Goal: Task Accomplishment & Management: Use online tool/utility

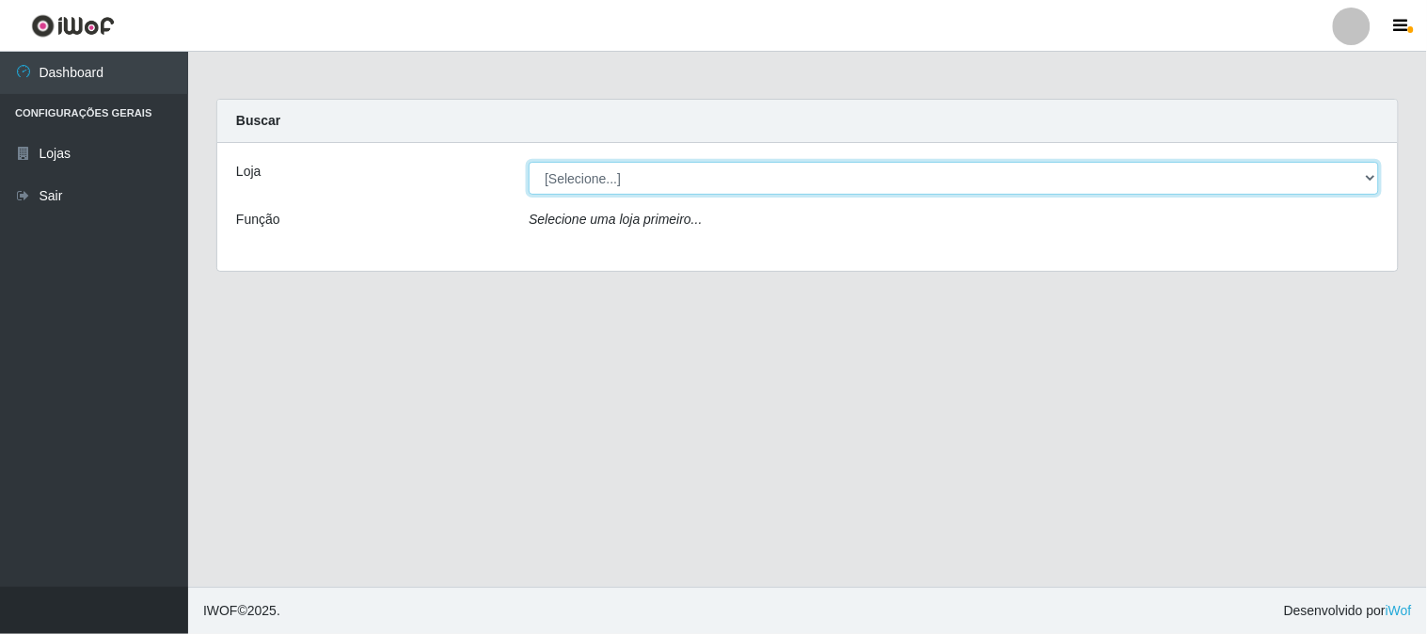
click at [654, 166] on select "[Selecione...] Rede Compras Supermercados - LOJA 1" at bounding box center [953, 178] width 850 height 33
select select "158"
click at [528, 162] on select "[Selecione...] Rede Compras Supermercados - LOJA 1" at bounding box center [953, 178] width 850 height 33
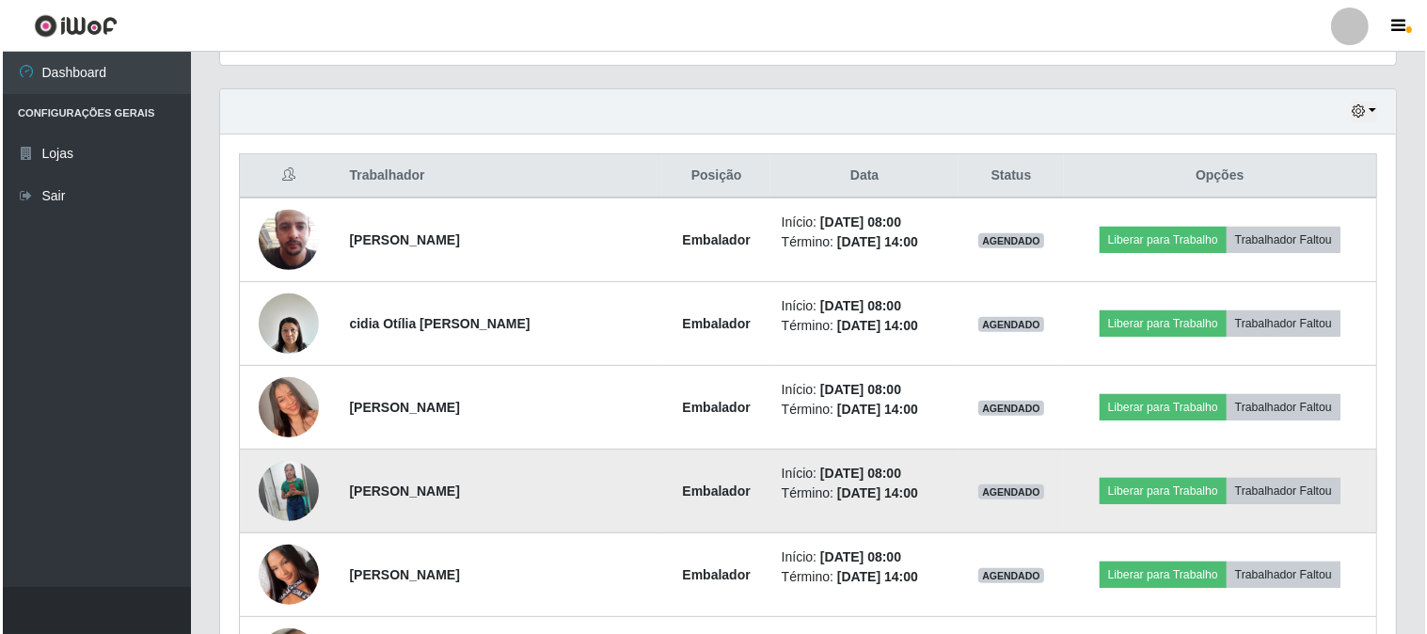
scroll to position [731, 0]
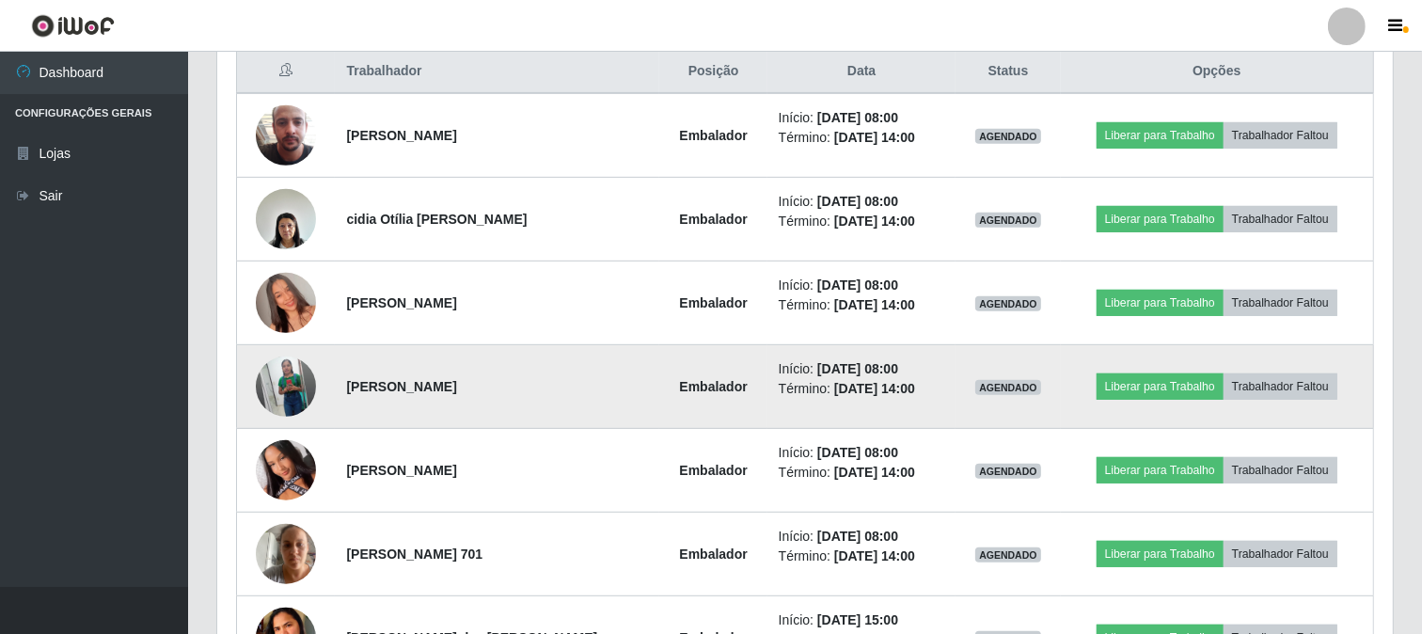
click at [293, 392] on img at bounding box center [286, 386] width 60 height 75
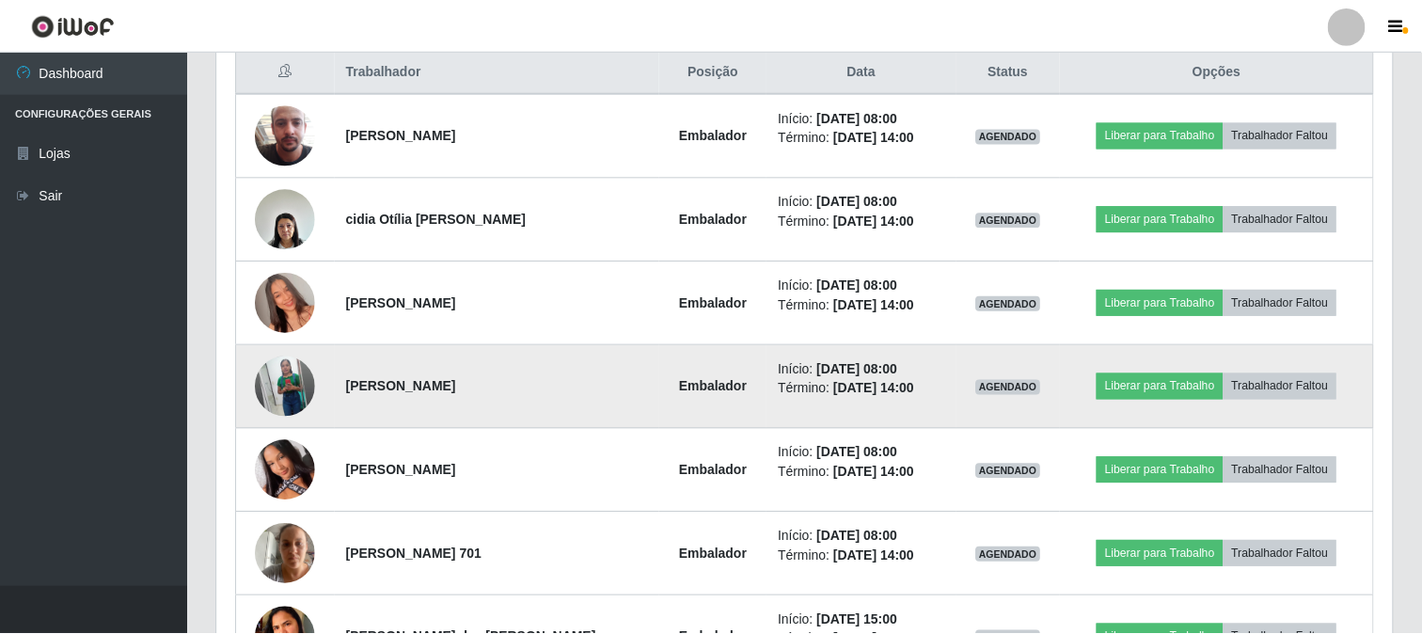
scroll to position [389, 1163]
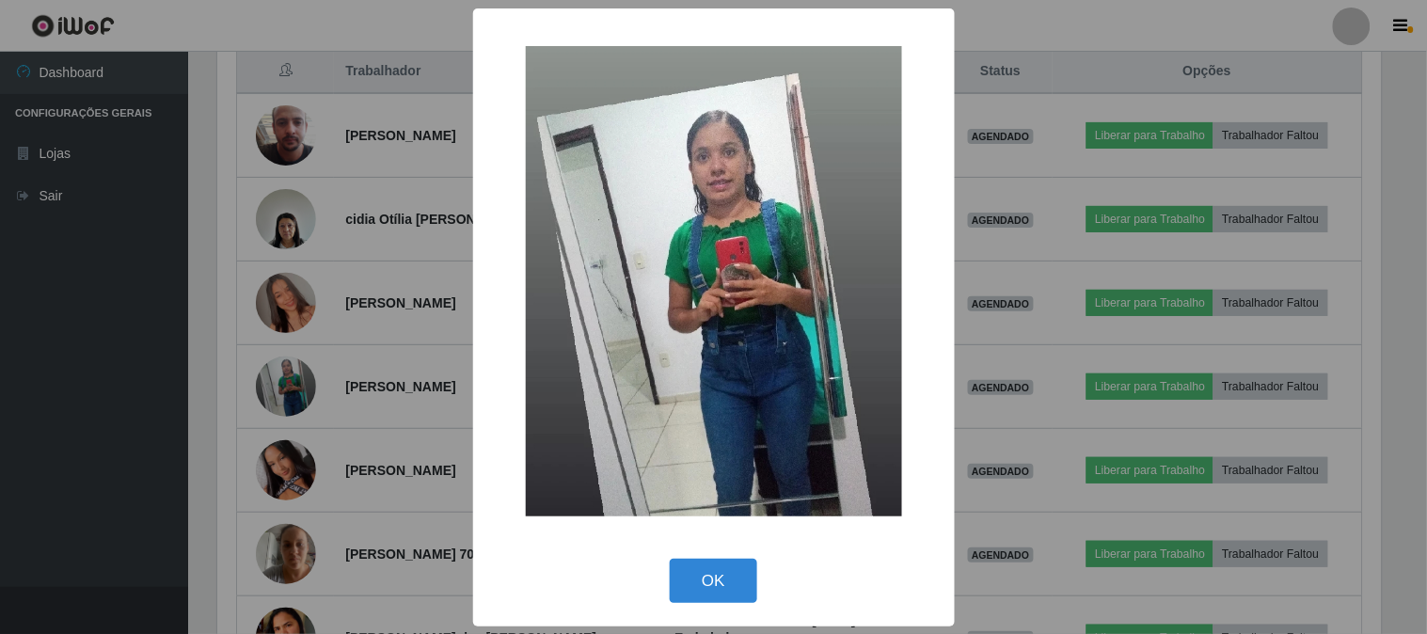
drag, startPoint x: 717, startPoint y: 583, endPoint x: 703, endPoint y: 586, distance: 14.4
click at [715, 584] on button "OK" at bounding box center [713, 581] width 87 height 44
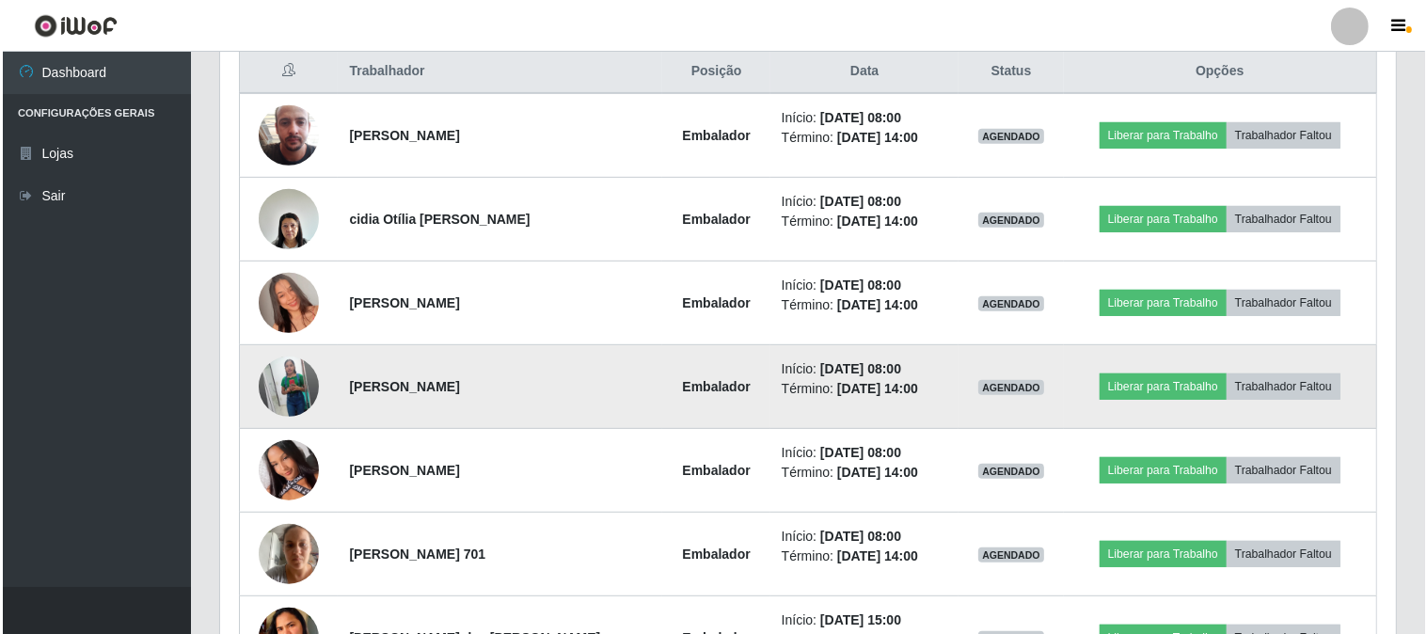
scroll to position [389, 1175]
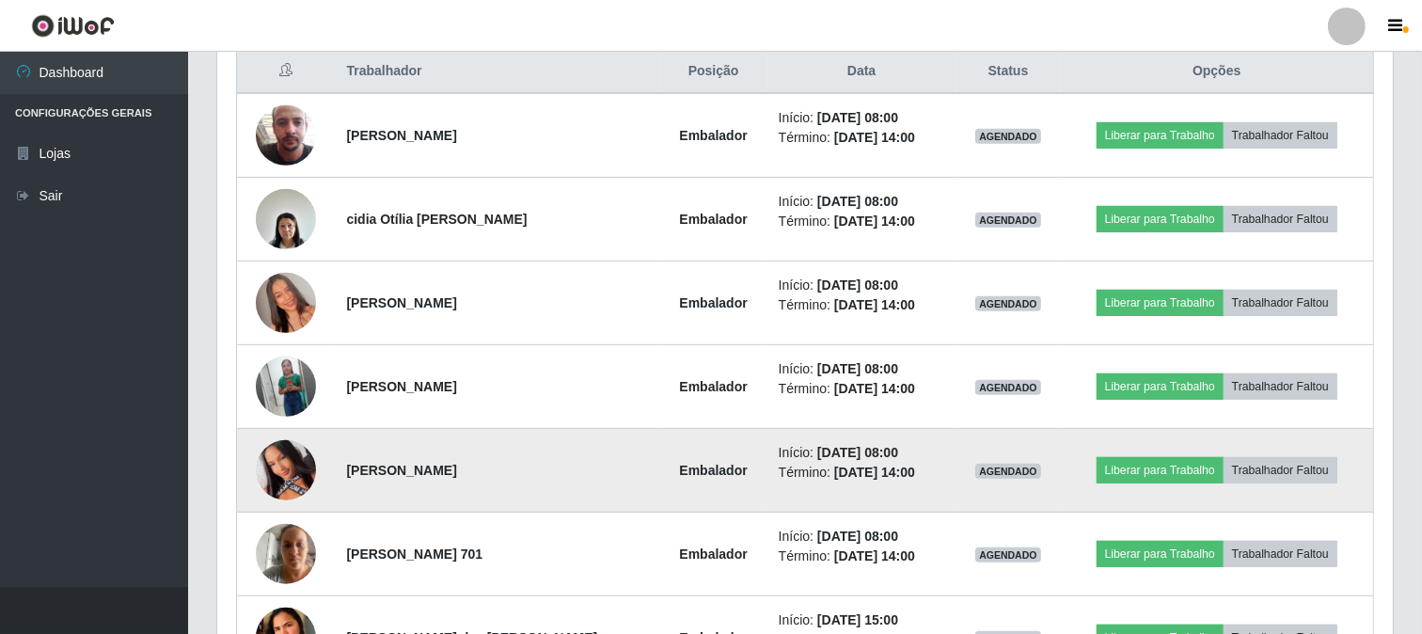
click at [279, 459] on img at bounding box center [286, 470] width 60 height 134
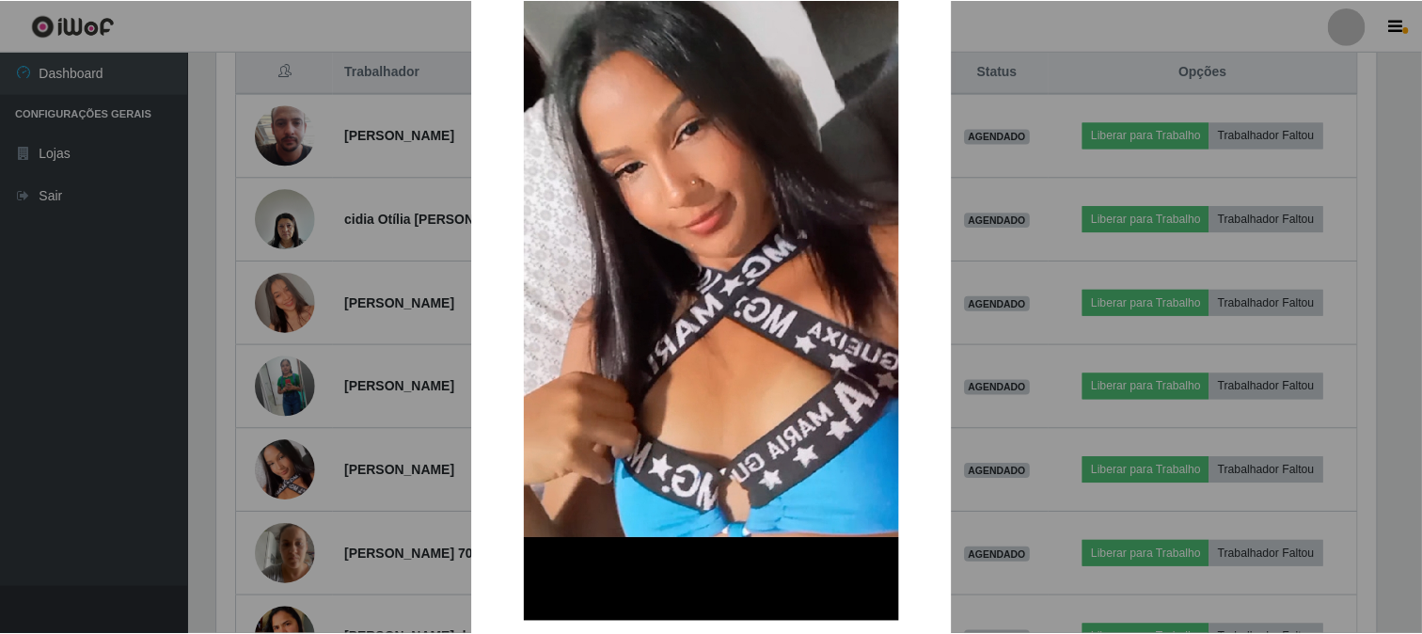
scroll to position [365, 0]
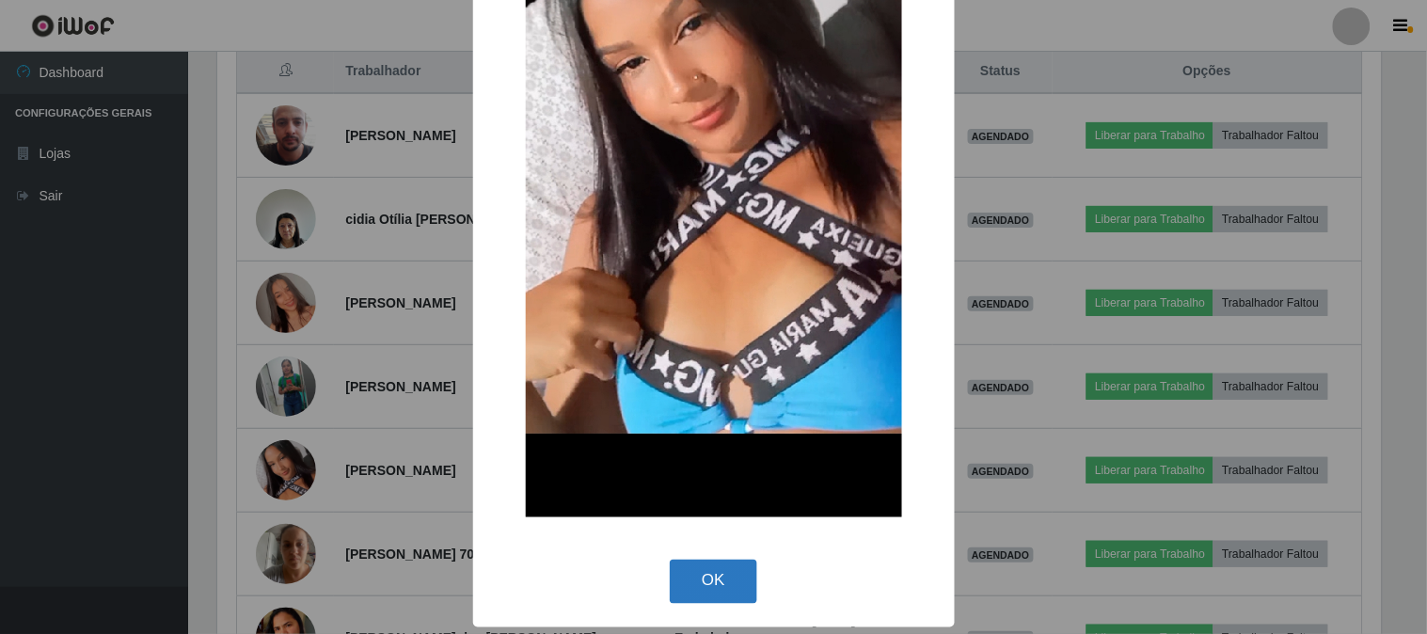
click at [735, 571] on button "OK" at bounding box center [713, 582] width 87 height 44
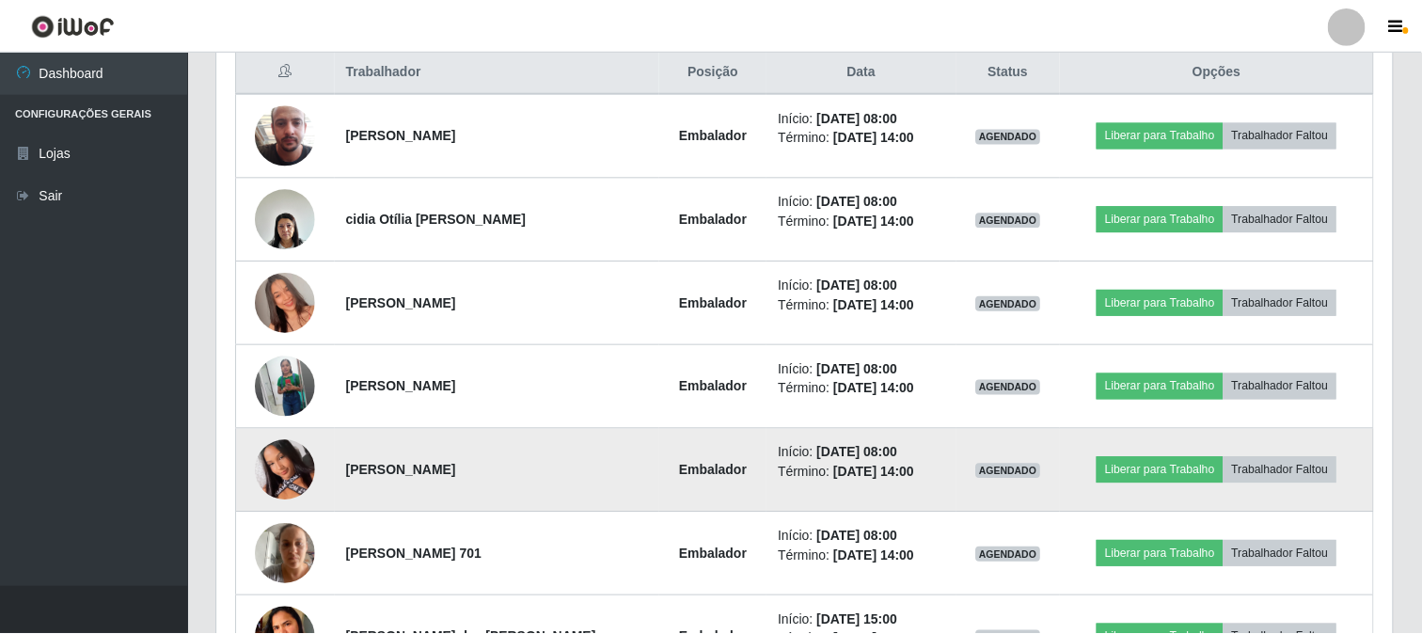
scroll to position [389, 1175]
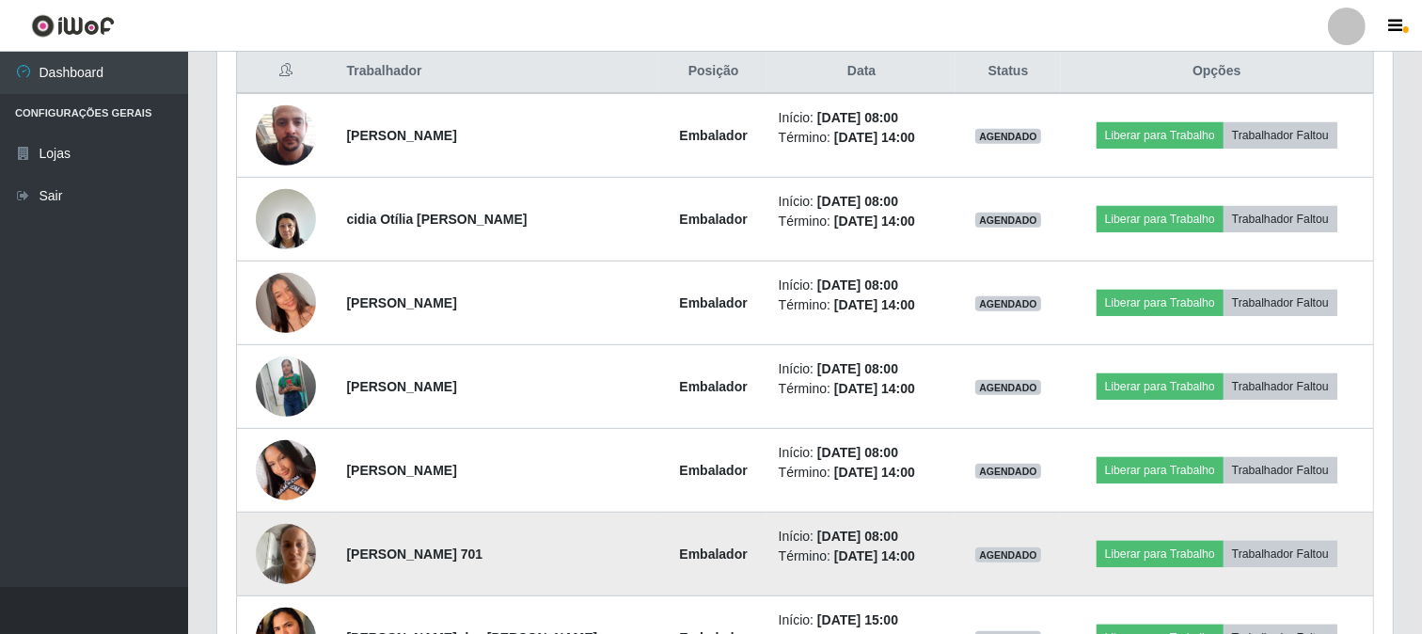
click at [310, 548] on img at bounding box center [286, 553] width 60 height 80
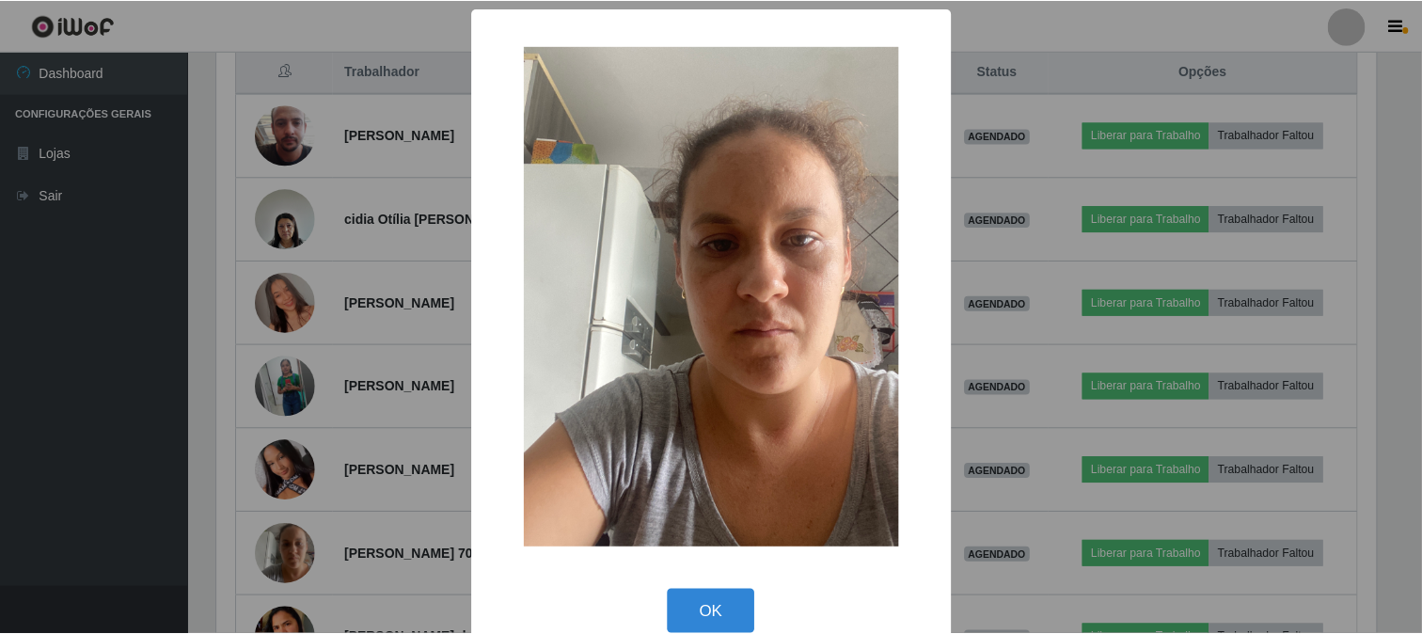
scroll to position [31, 0]
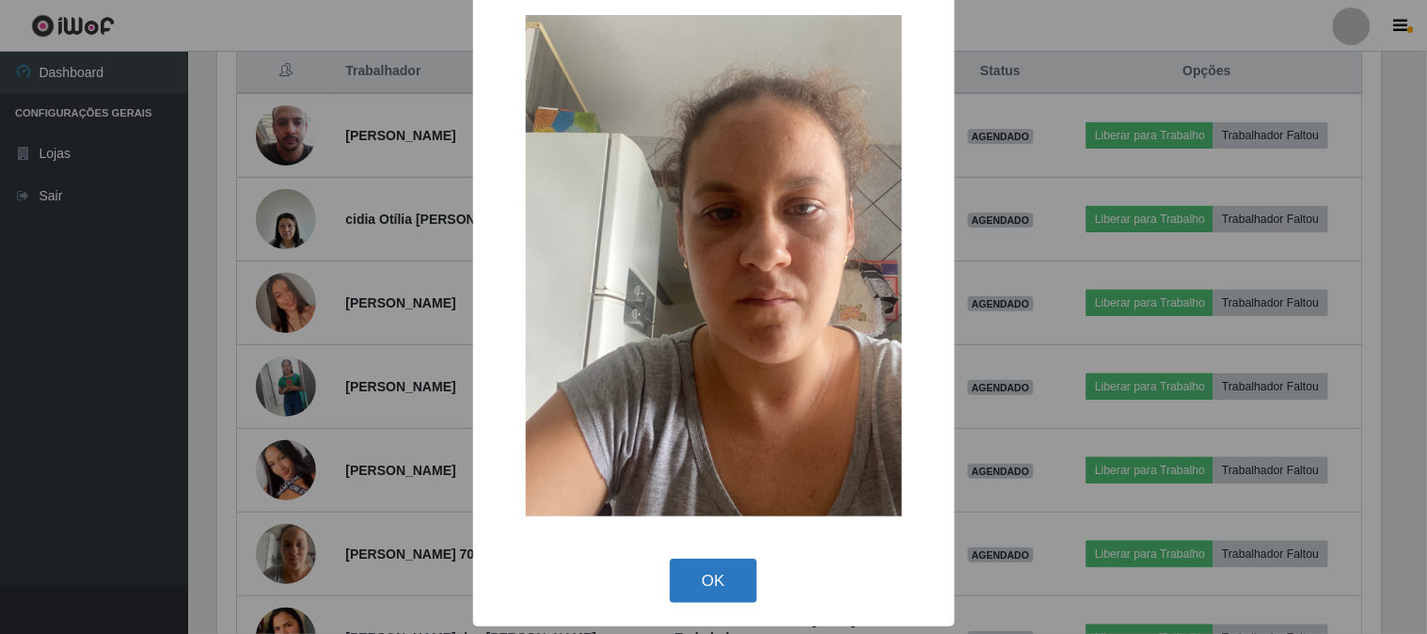
click at [716, 562] on button "OK" at bounding box center [713, 581] width 87 height 44
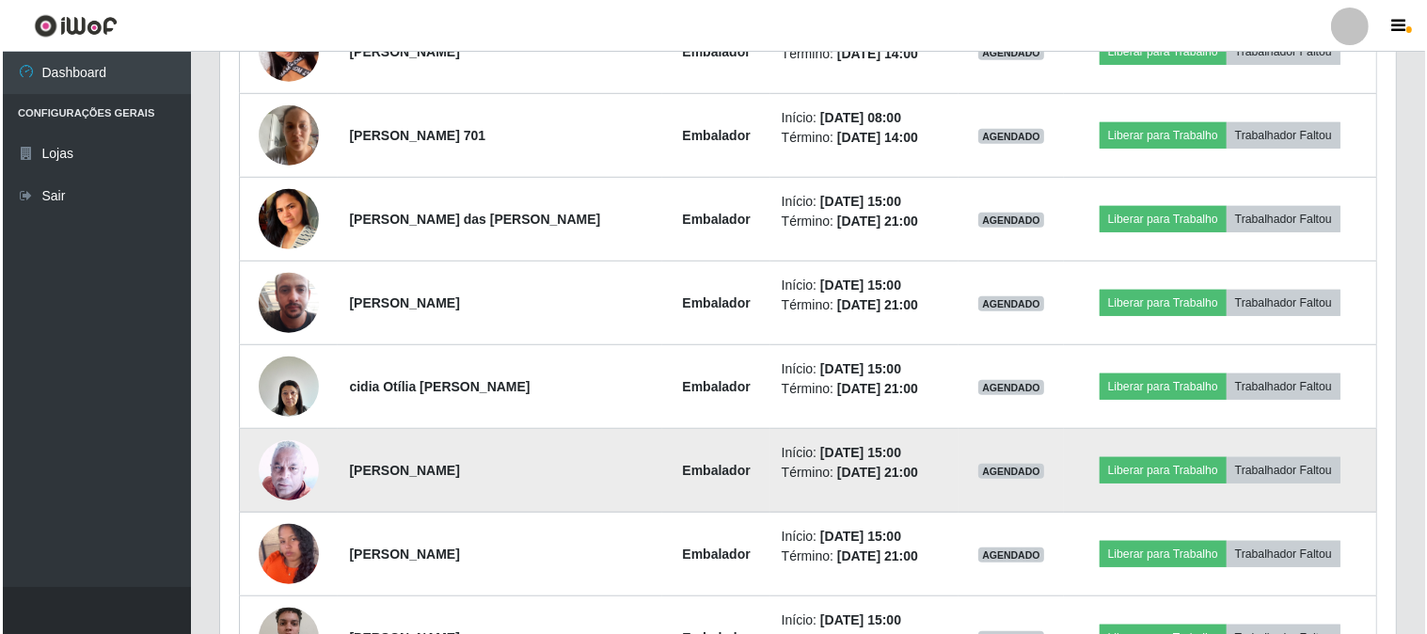
scroll to position [1254, 0]
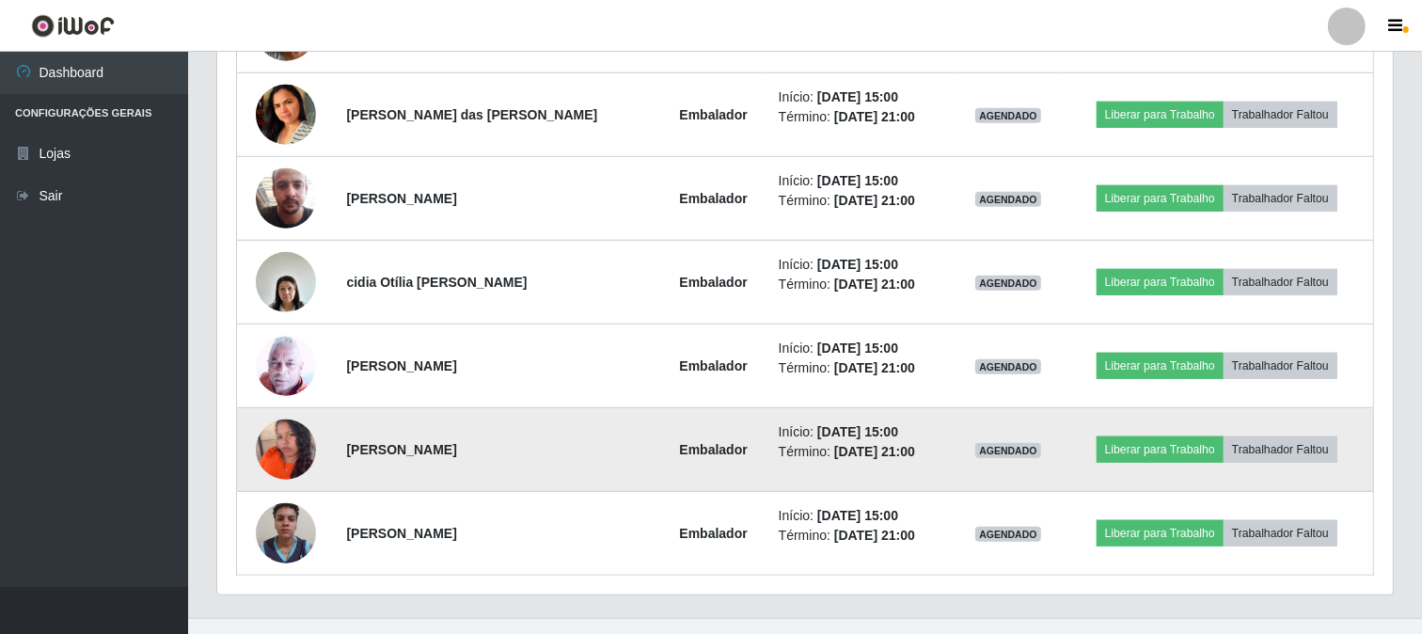
click at [295, 442] on img at bounding box center [286, 449] width 60 height 75
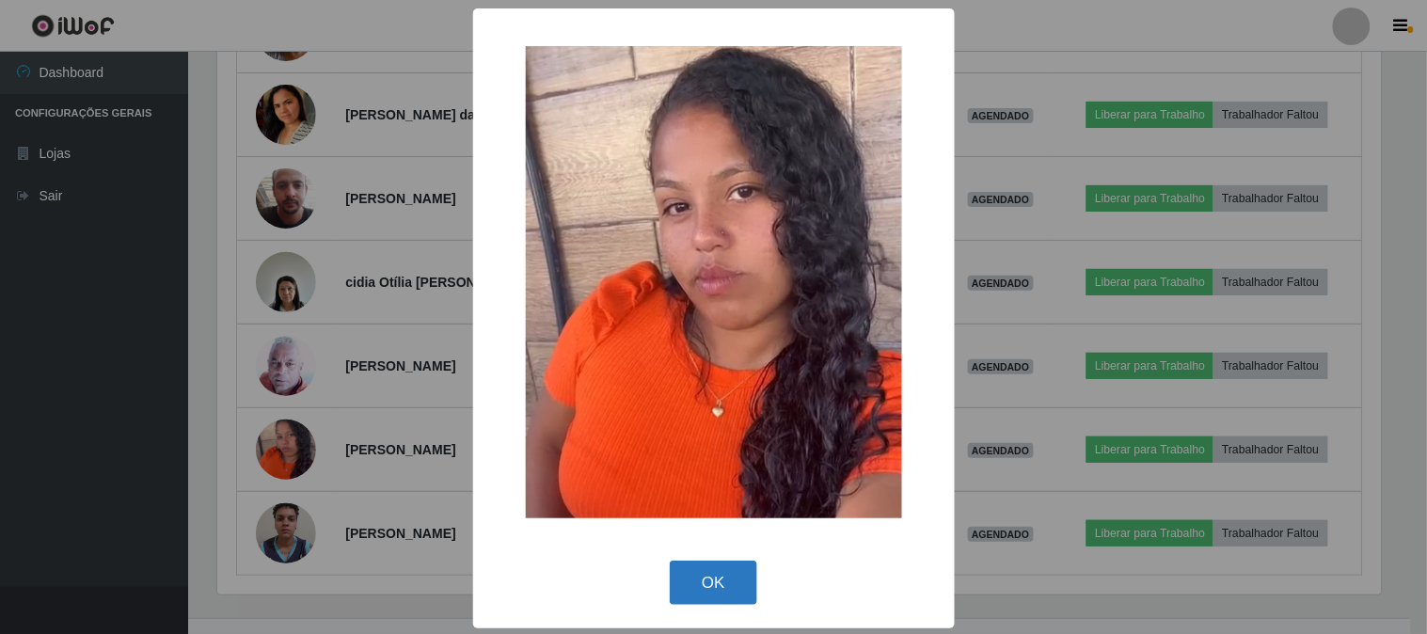
click at [706, 586] on button "OK" at bounding box center [713, 582] width 87 height 44
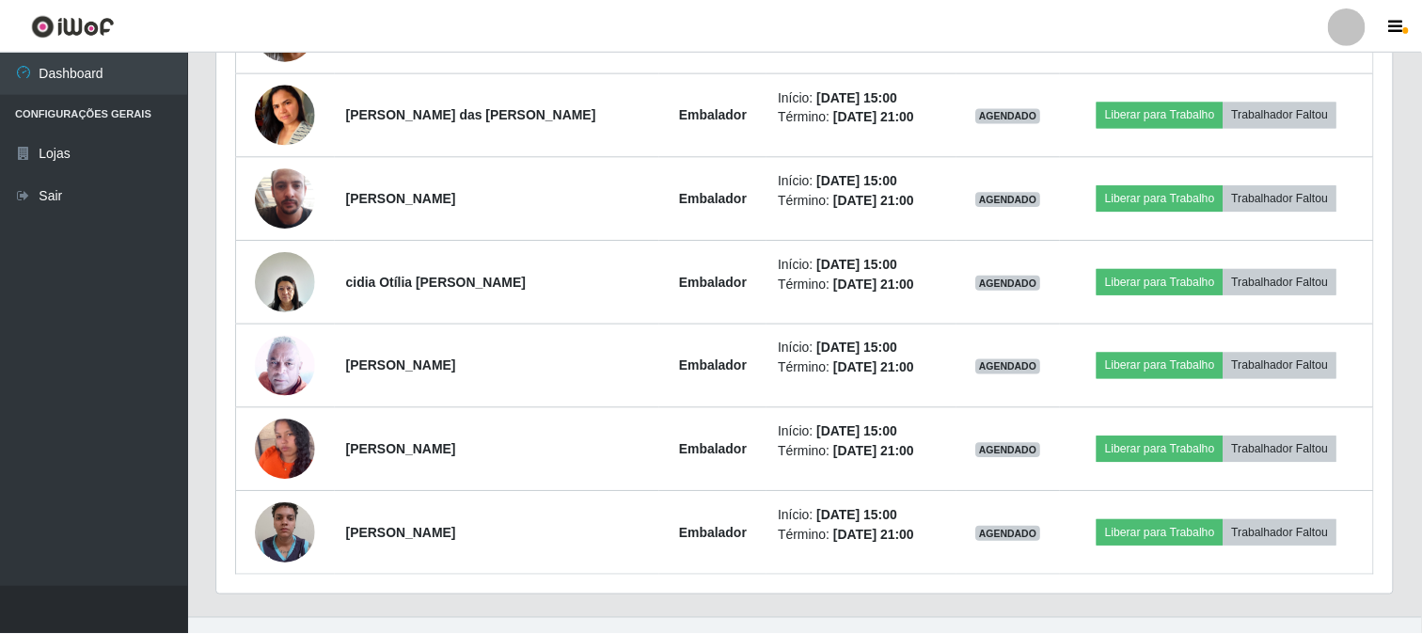
scroll to position [0, 0]
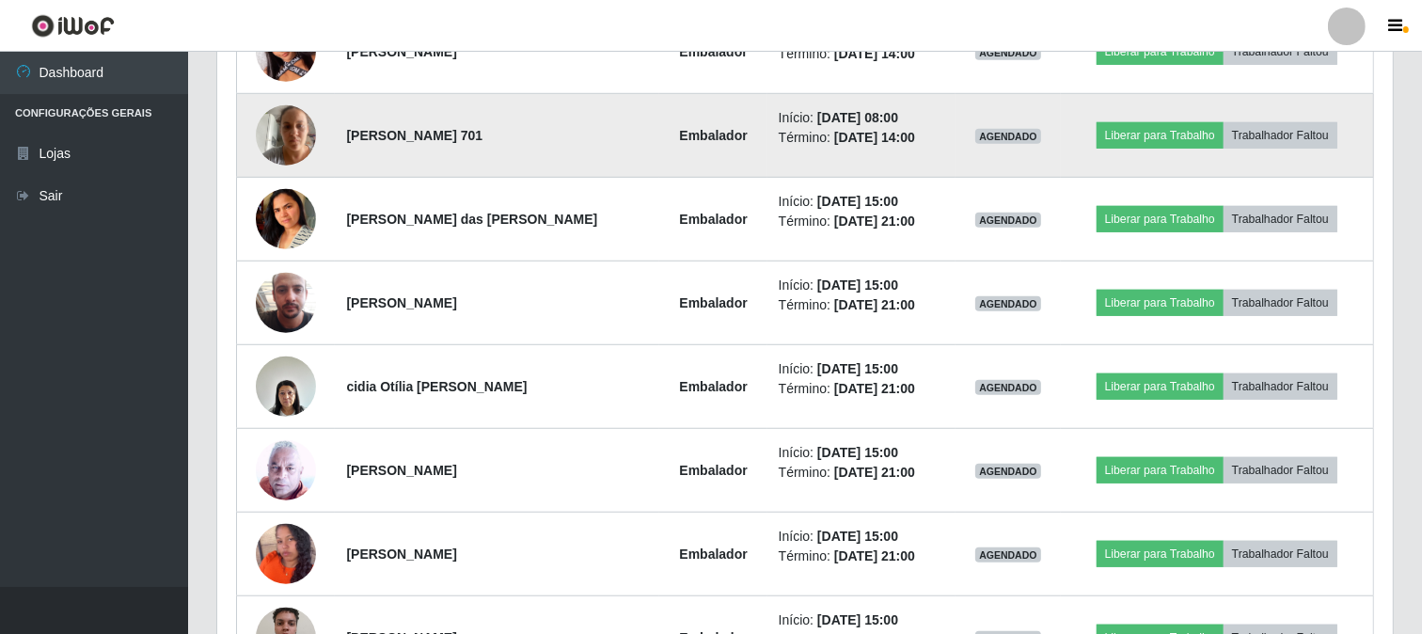
click at [276, 127] on img at bounding box center [286, 135] width 60 height 80
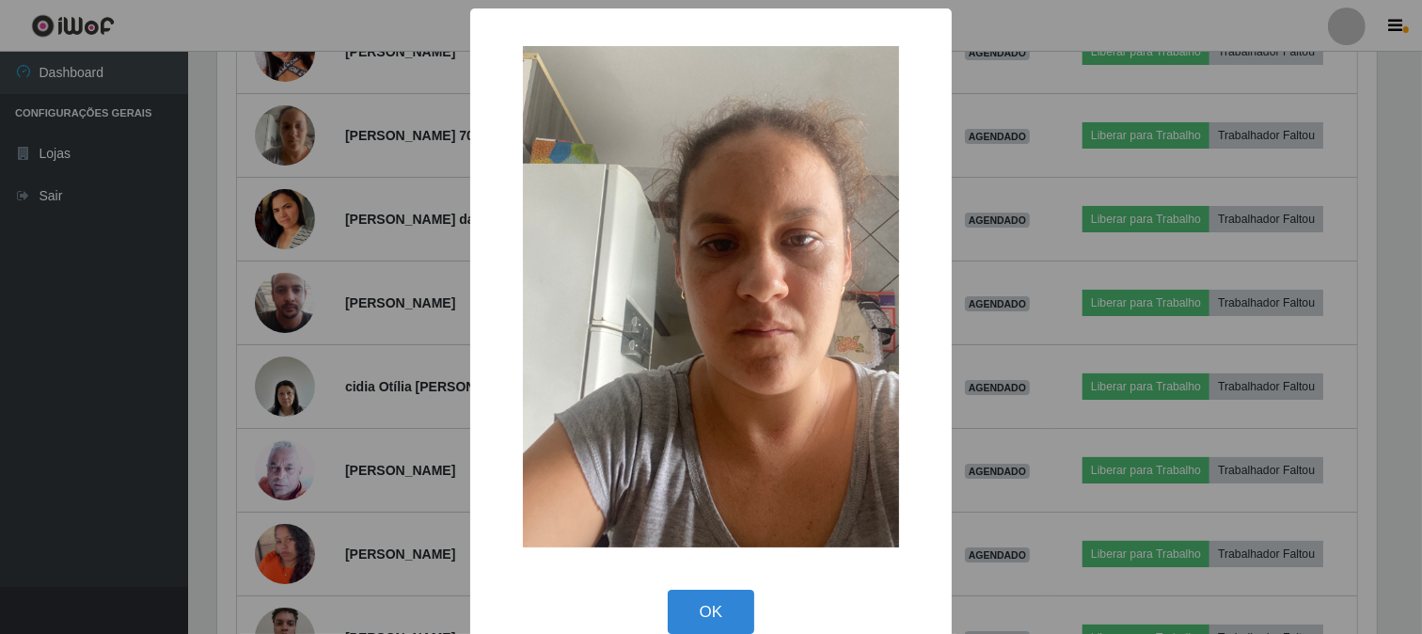
scroll to position [939970, 939196]
click at [706, 611] on button "OK" at bounding box center [713, 612] width 87 height 44
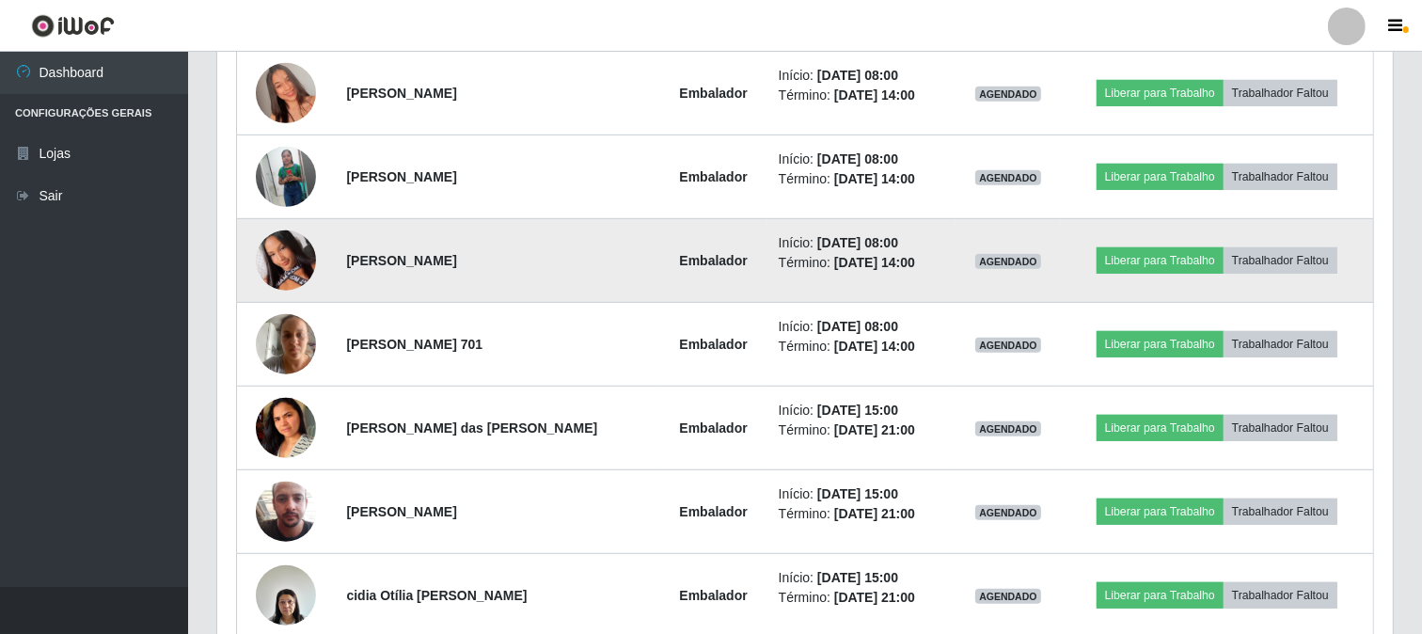
click at [279, 274] on img at bounding box center [286, 261] width 60 height 134
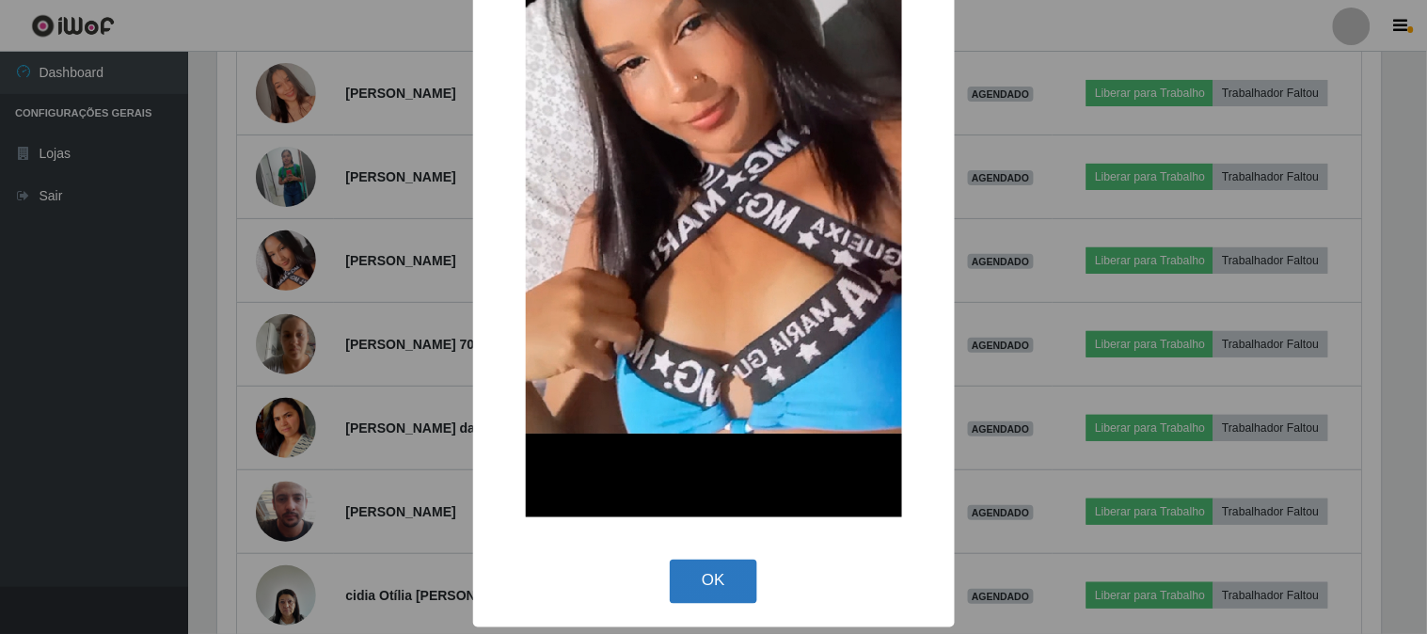
click at [728, 586] on button "OK" at bounding box center [713, 582] width 87 height 44
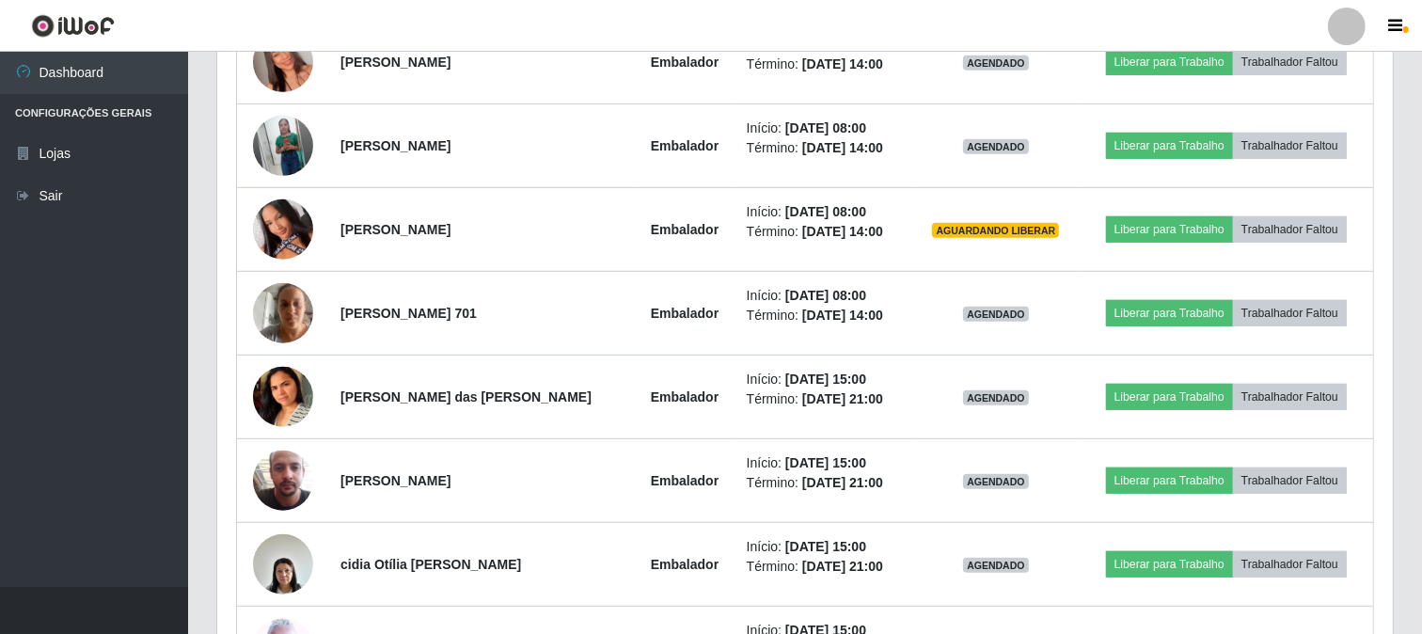
scroll to position [965, 0]
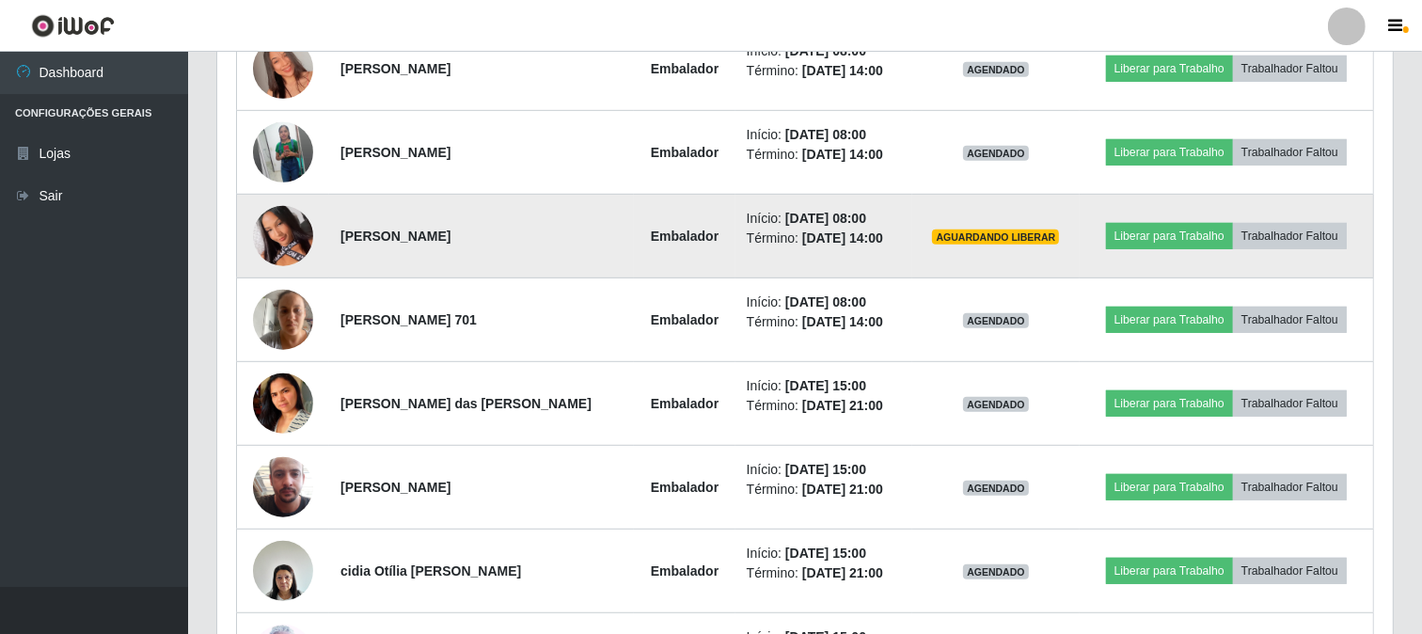
click at [270, 244] on img at bounding box center [283, 236] width 60 height 134
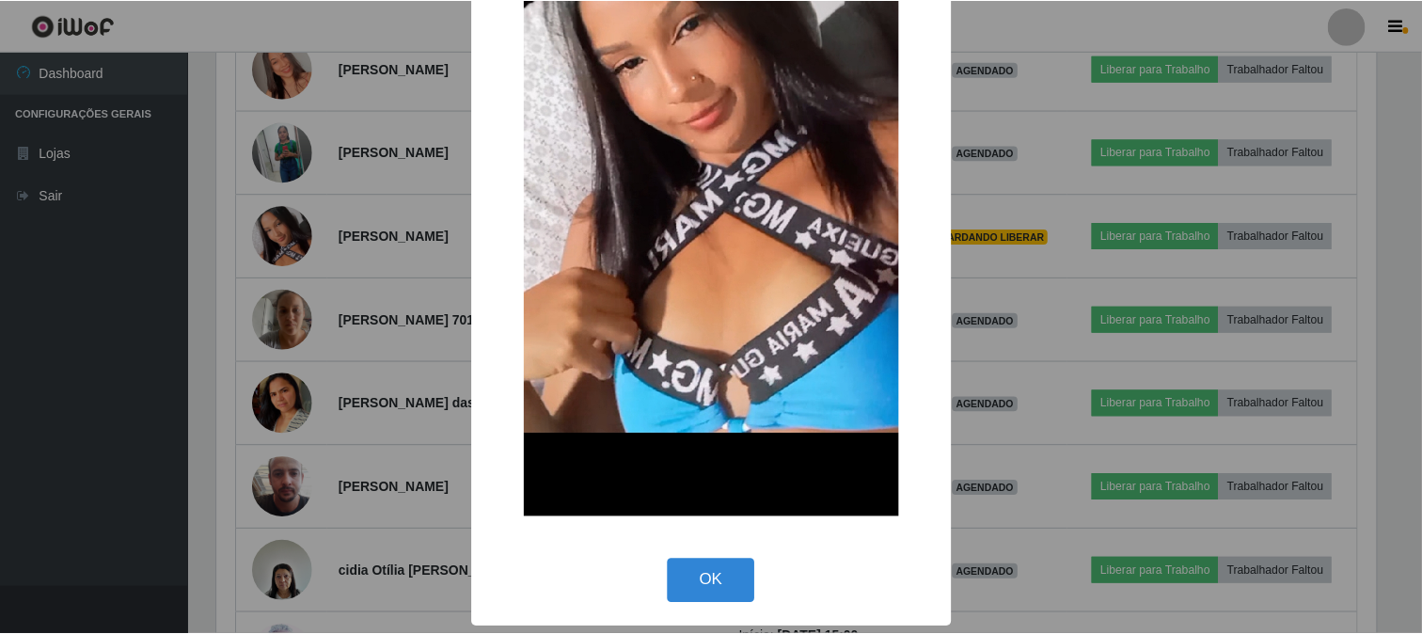
scroll to position [260, 0]
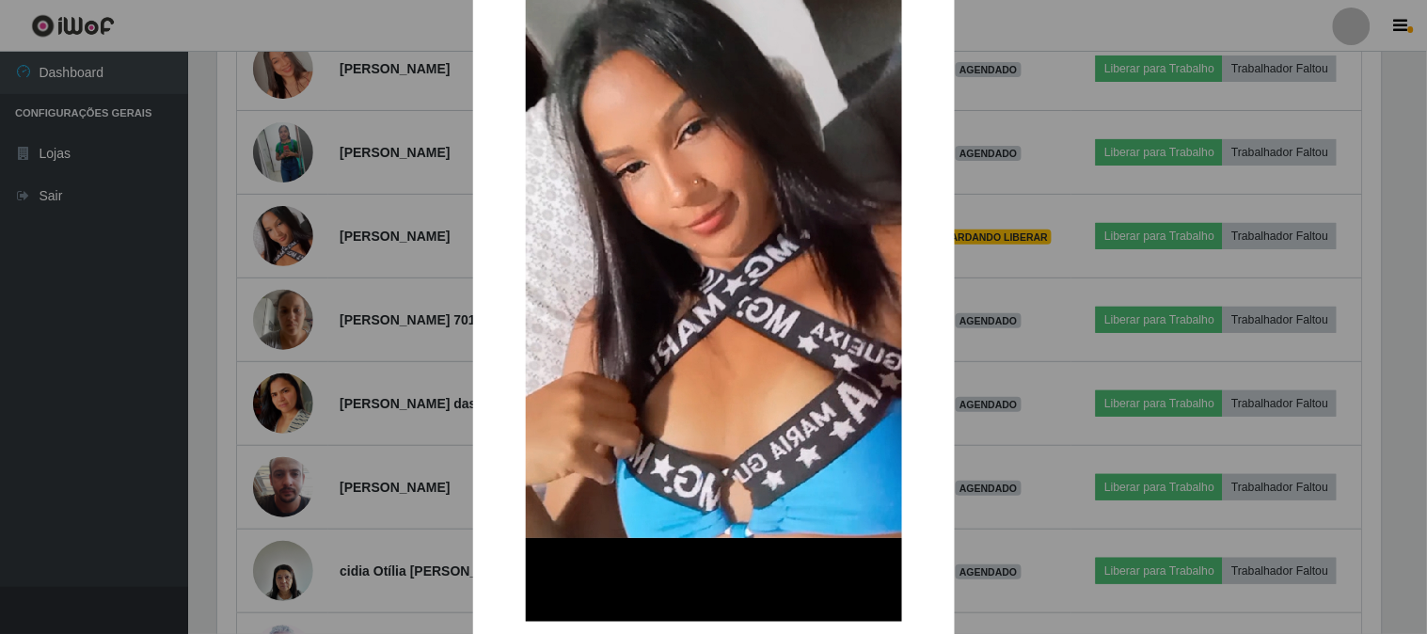
click at [1048, 267] on div "× OK Cancel" at bounding box center [713, 317] width 1427 height 634
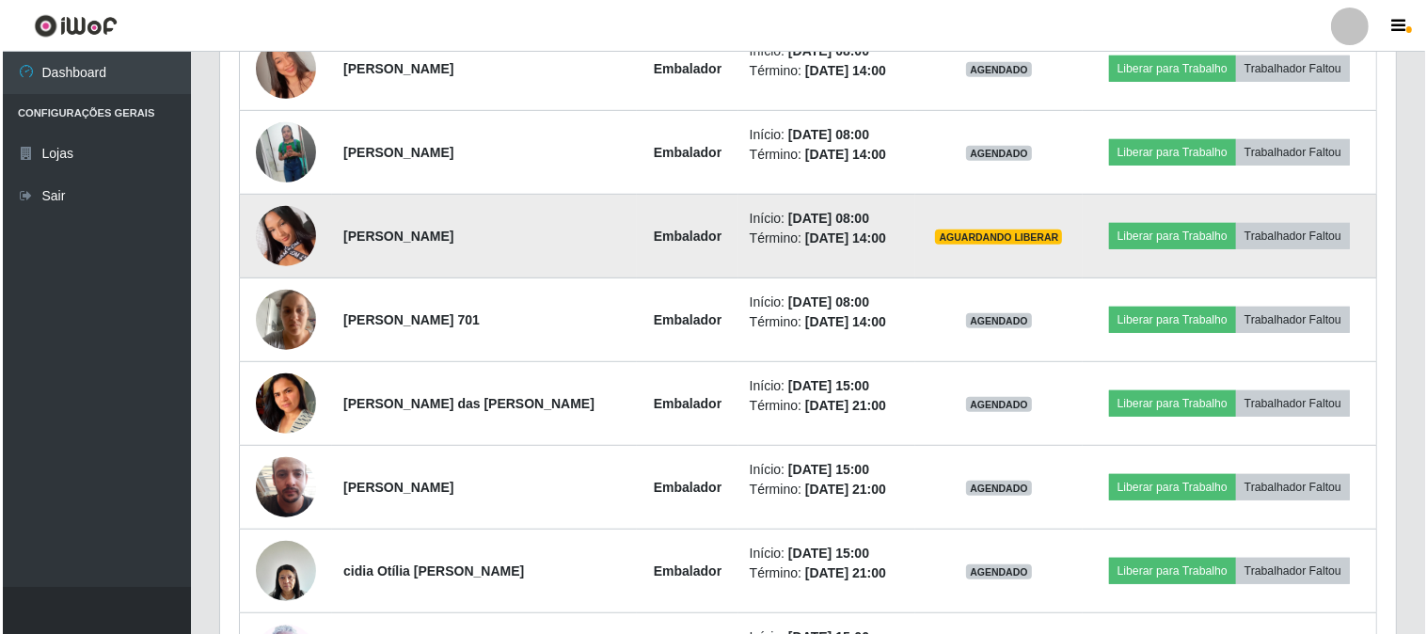
scroll to position [756, 0]
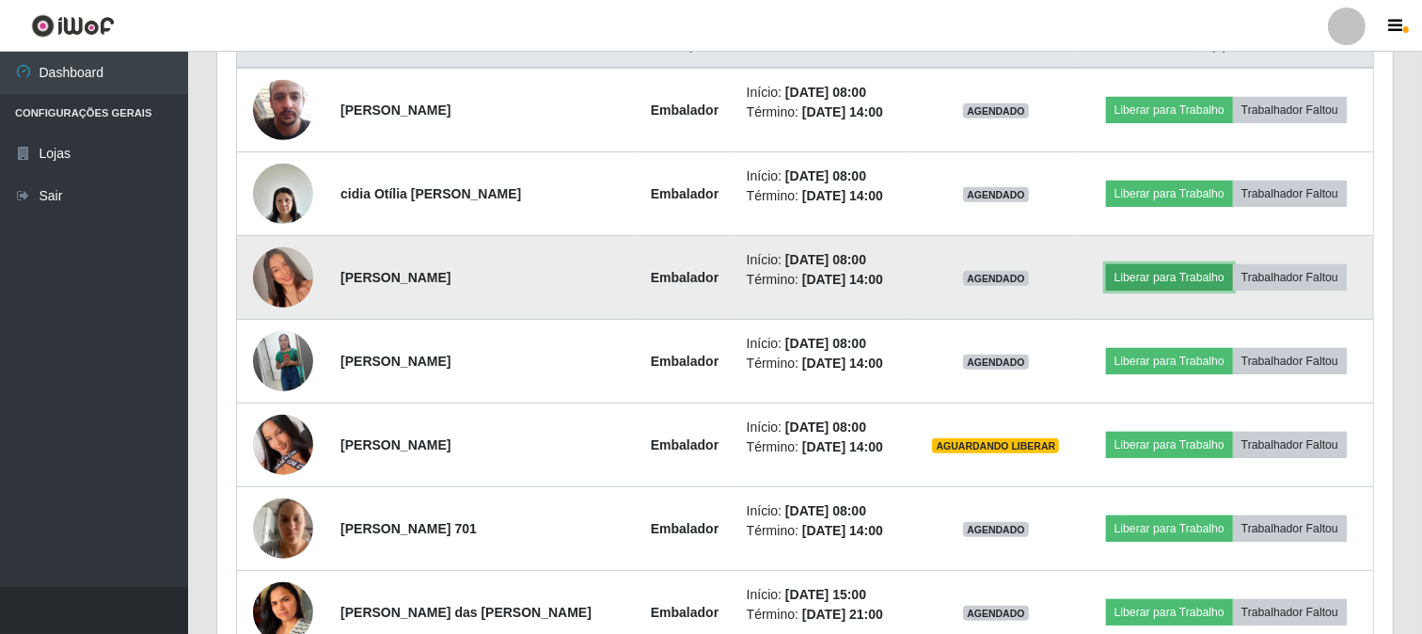
click at [1152, 268] on button "Liberar para Trabalho" at bounding box center [1169, 277] width 127 height 26
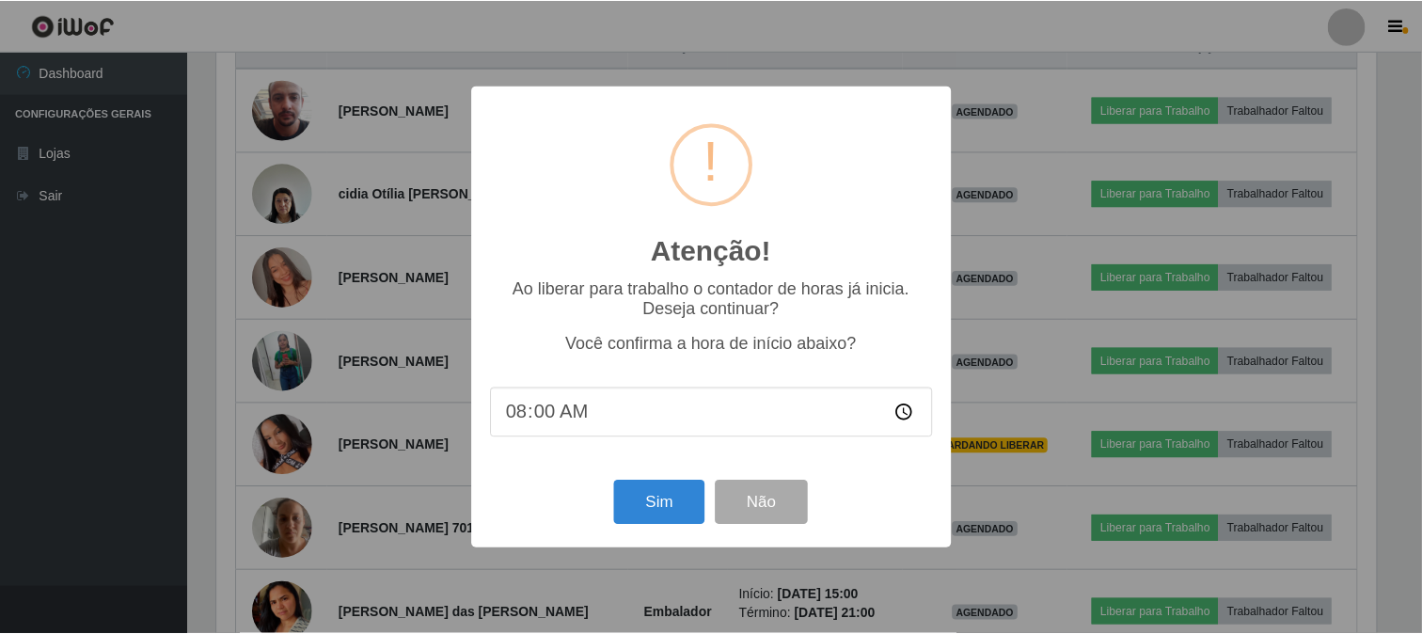
scroll to position [389, 1163]
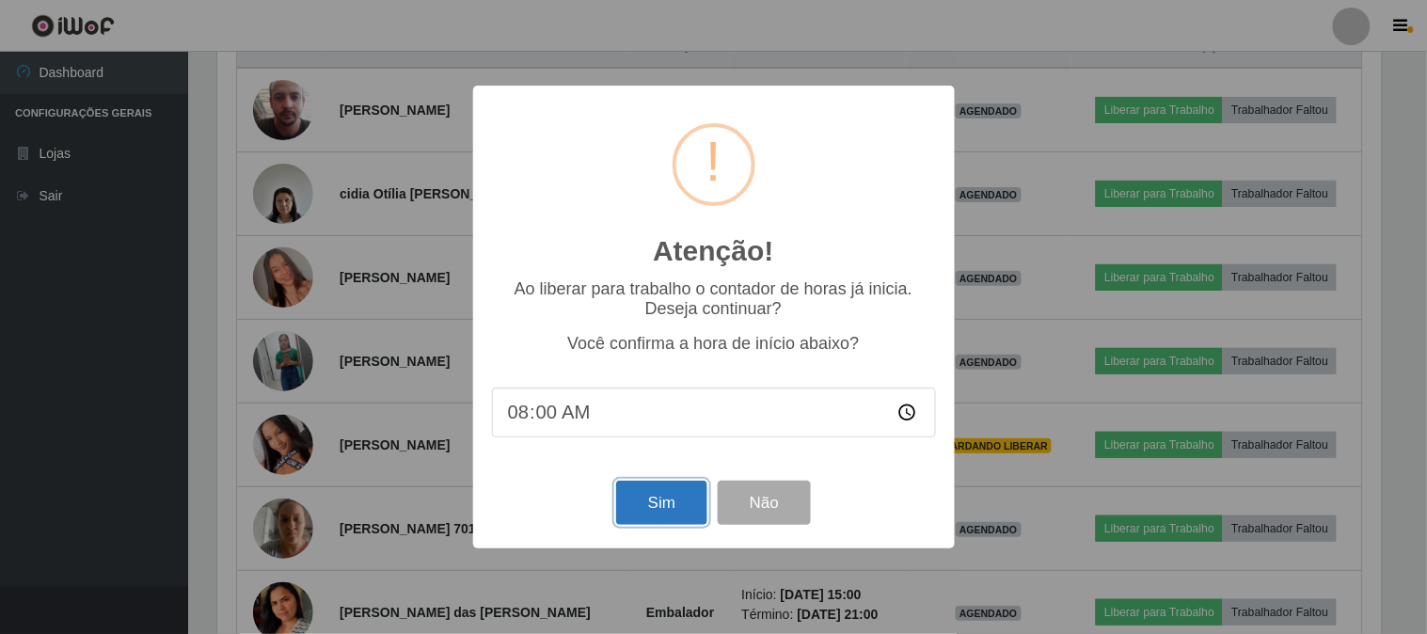
click at [664, 496] on button "Sim" at bounding box center [661, 503] width 91 height 44
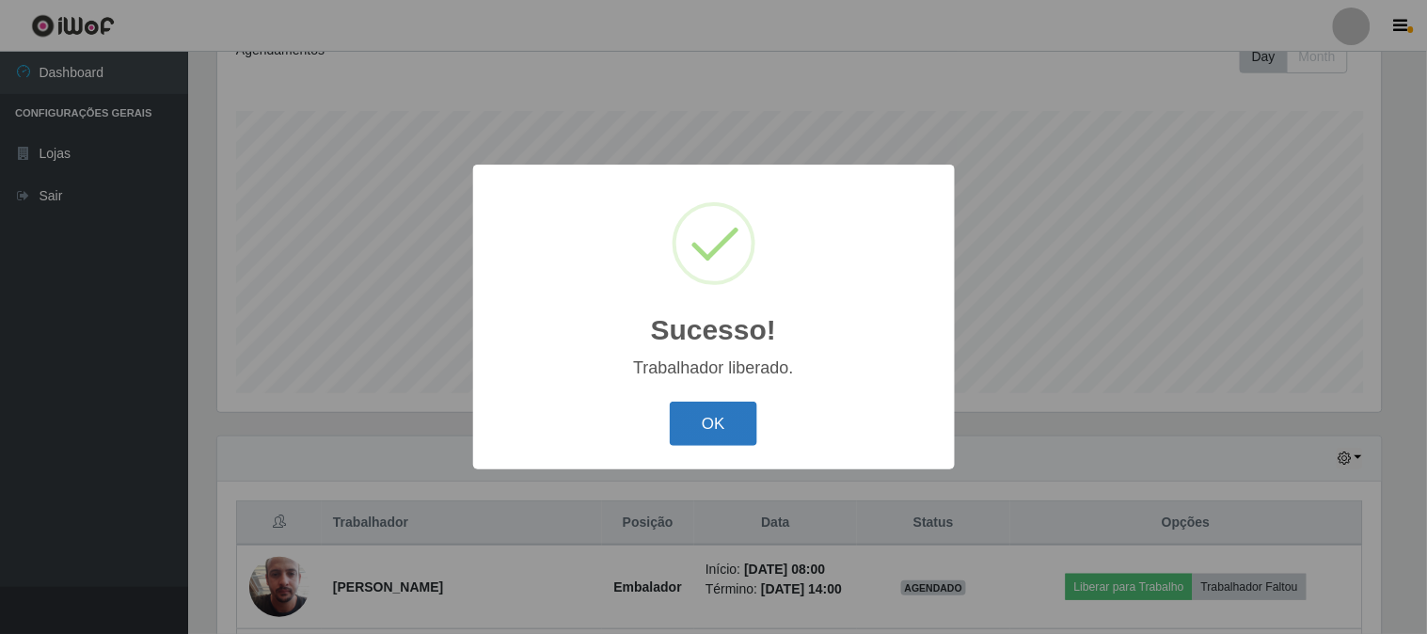
click at [702, 417] on button "OK" at bounding box center [713, 424] width 87 height 44
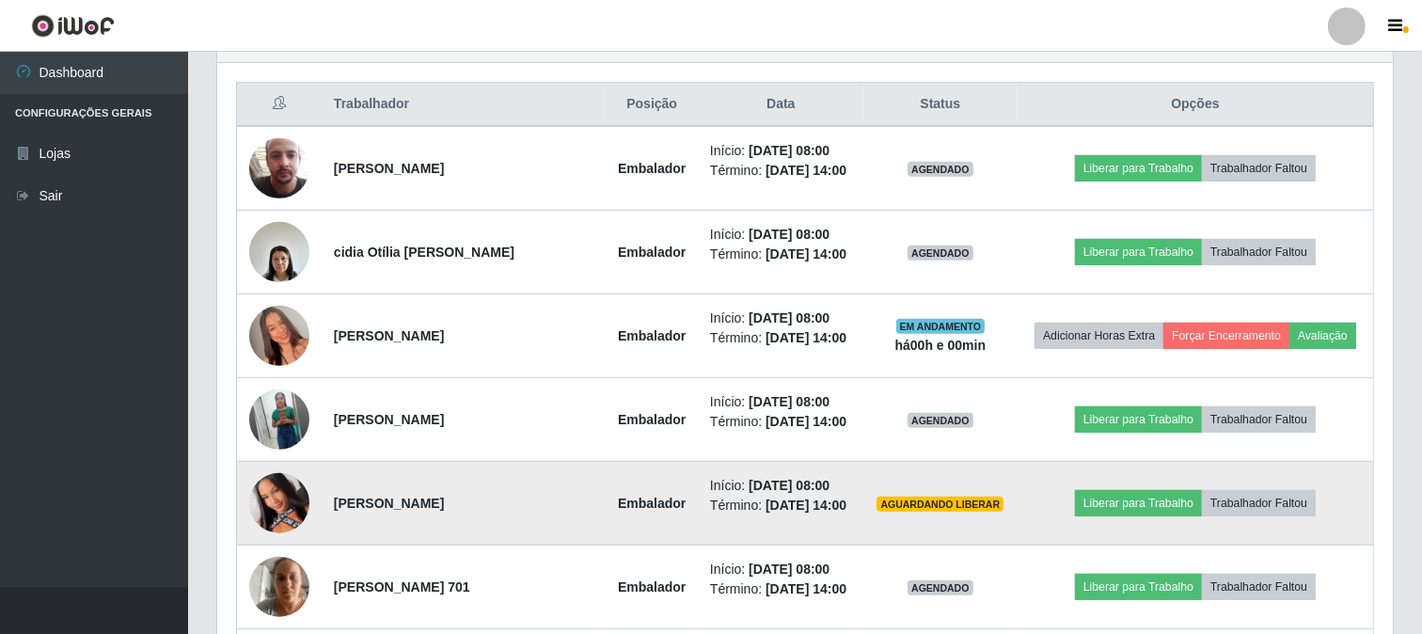
scroll to position [802, 0]
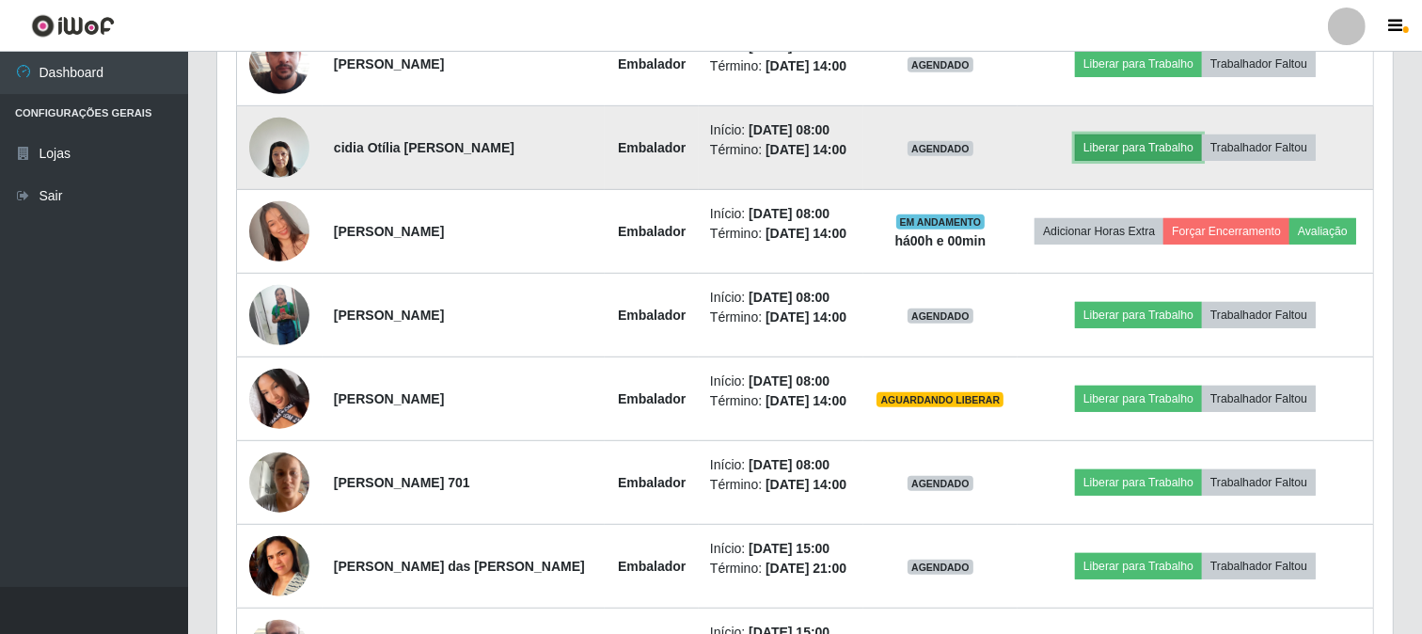
click at [1126, 141] on button "Liberar para Trabalho" at bounding box center [1138, 147] width 127 height 26
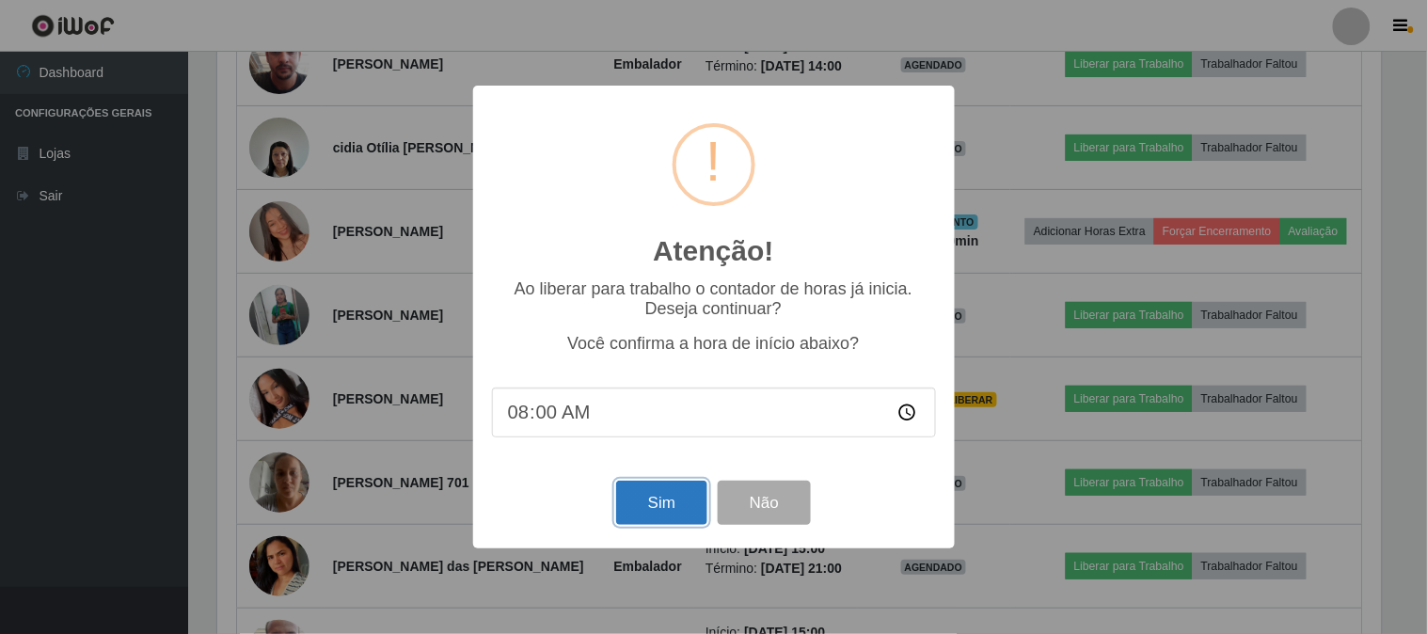
click at [669, 499] on button "Sim" at bounding box center [661, 503] width 91 height 44
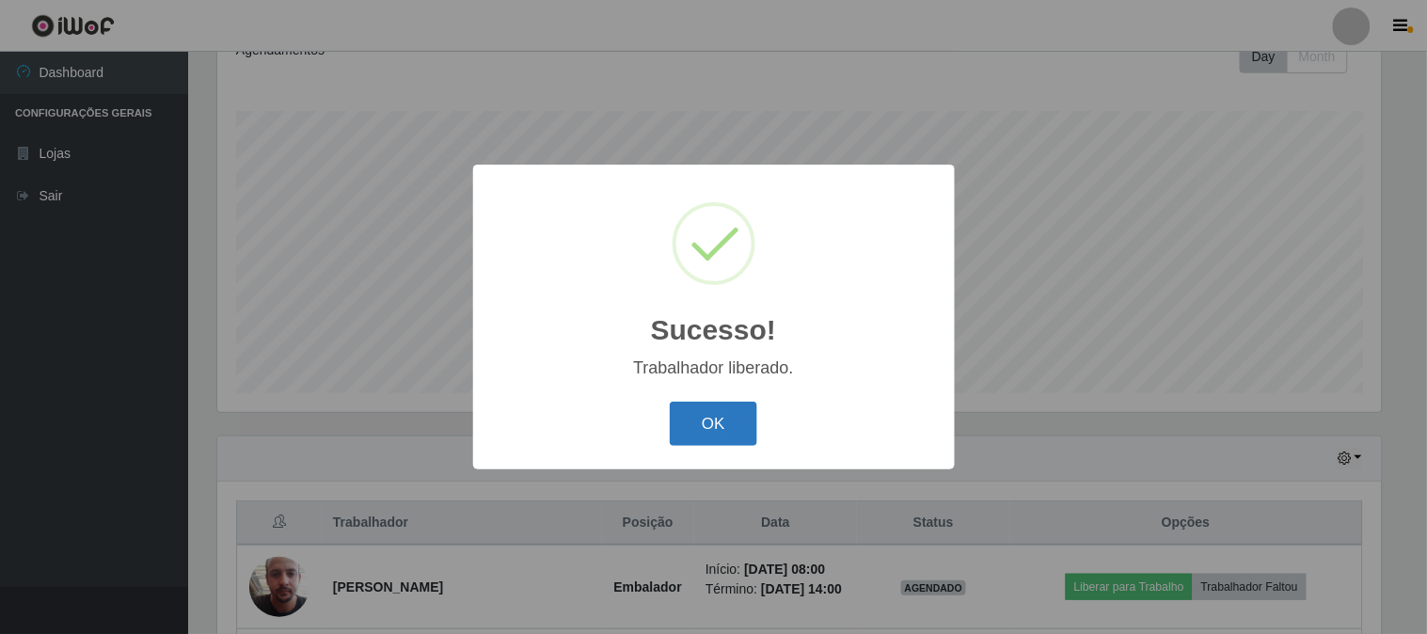
click at [727, 410] on button "OK" at bounding box center [713, 424] width 87 height 44
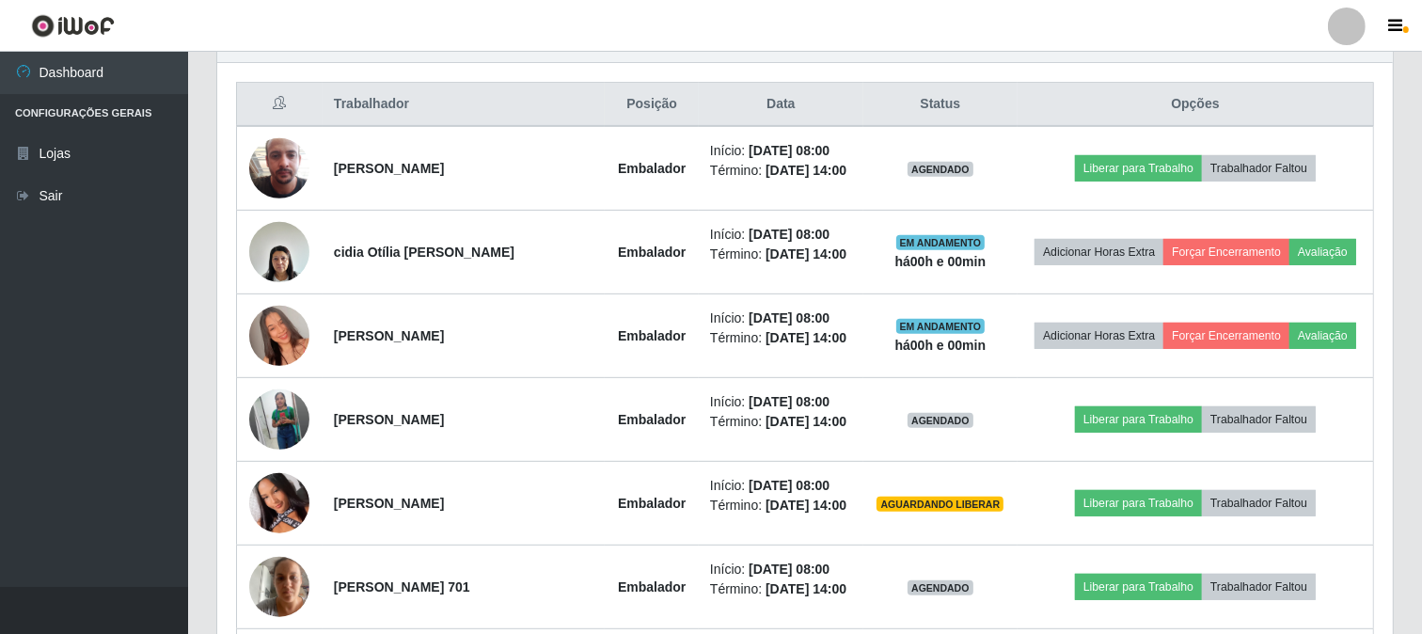
scroll to position [802, 0]
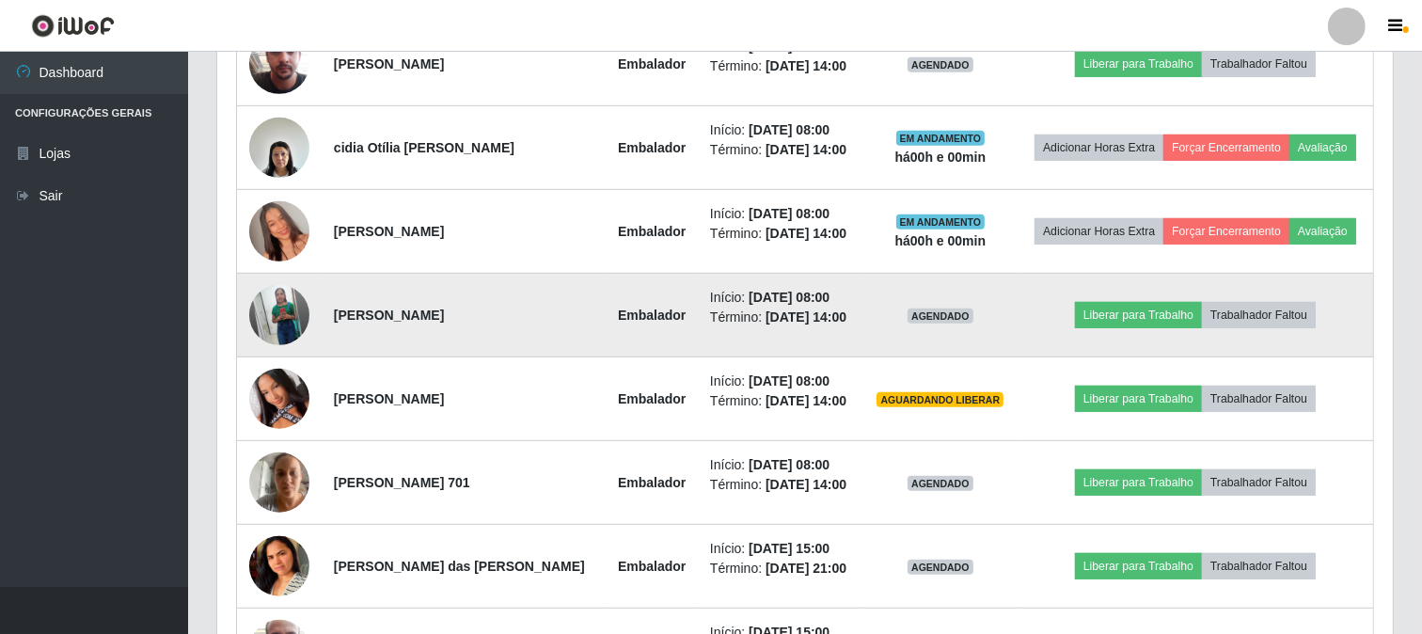
click at [289, 311] on img at bounding box center [279, 314] width 60 height 75
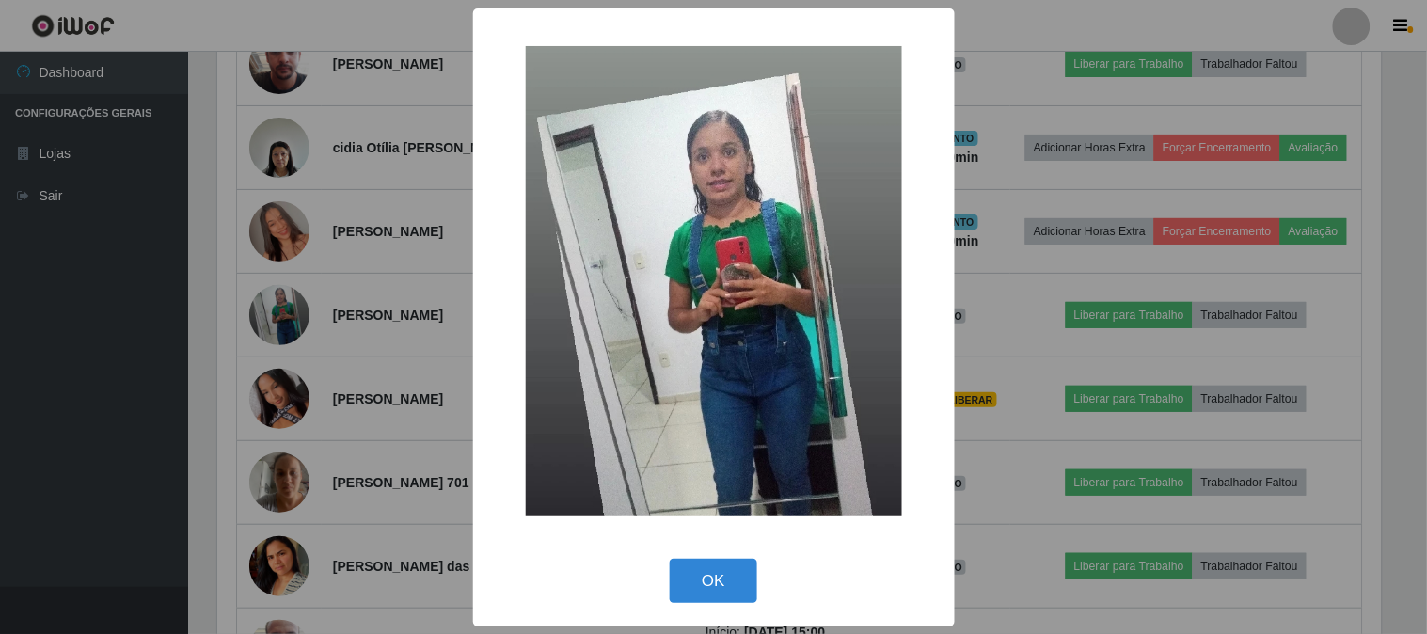
click at [470, 275] on div "× OK Cancel" at bounding box center [713, 317] width 1427 height 634
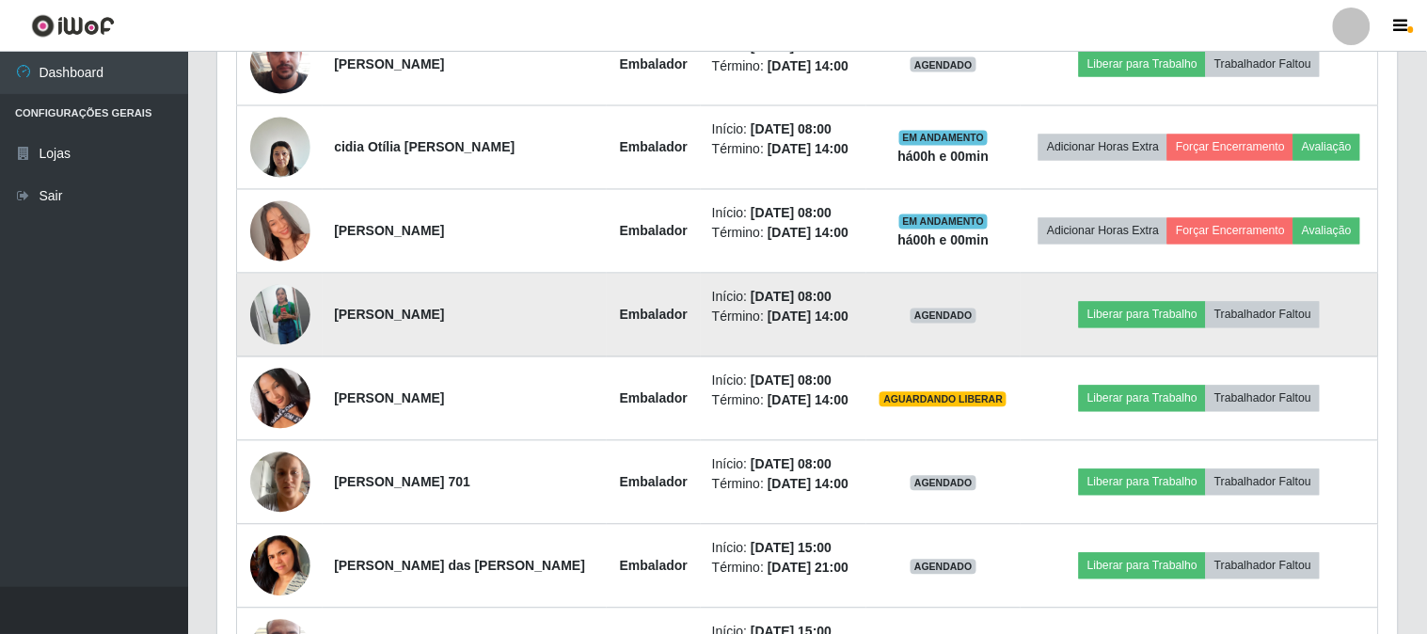
scroll to position [389, 1175]
click at [1157, 314] on button "Liberar para Trabalho" at bounding box center [1138, 315] width 127 height 26
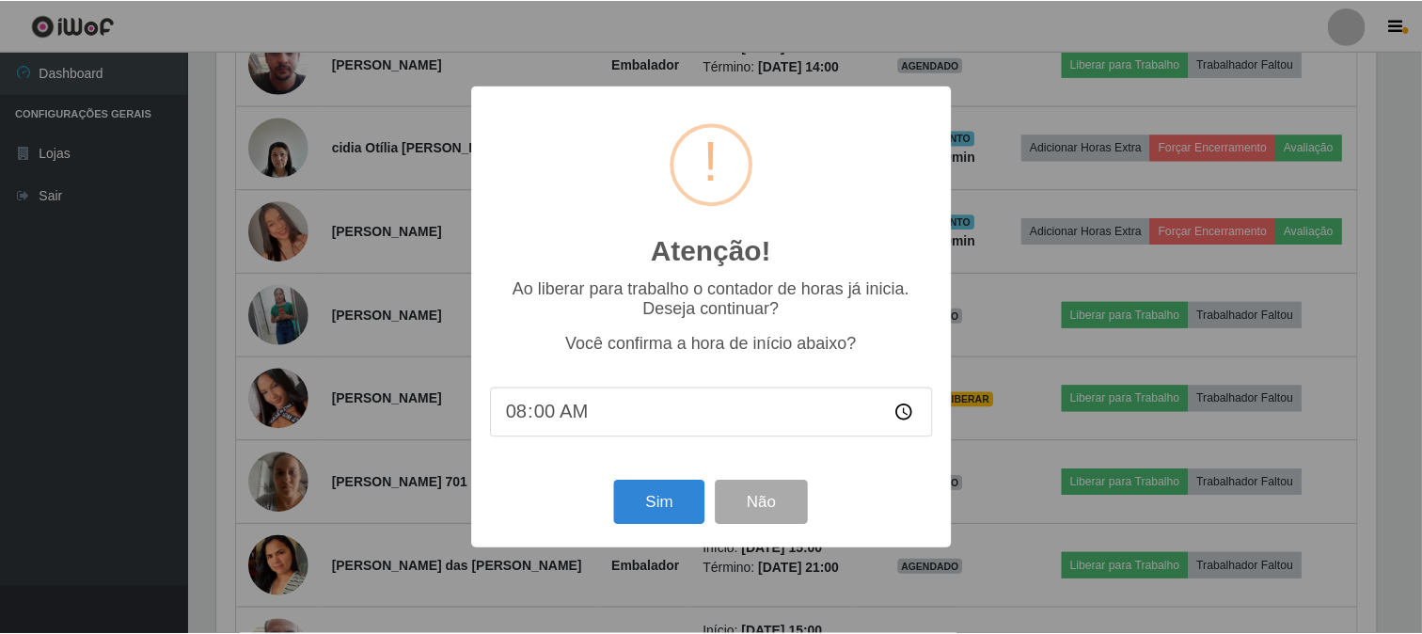
scroll to position [389, 1163]
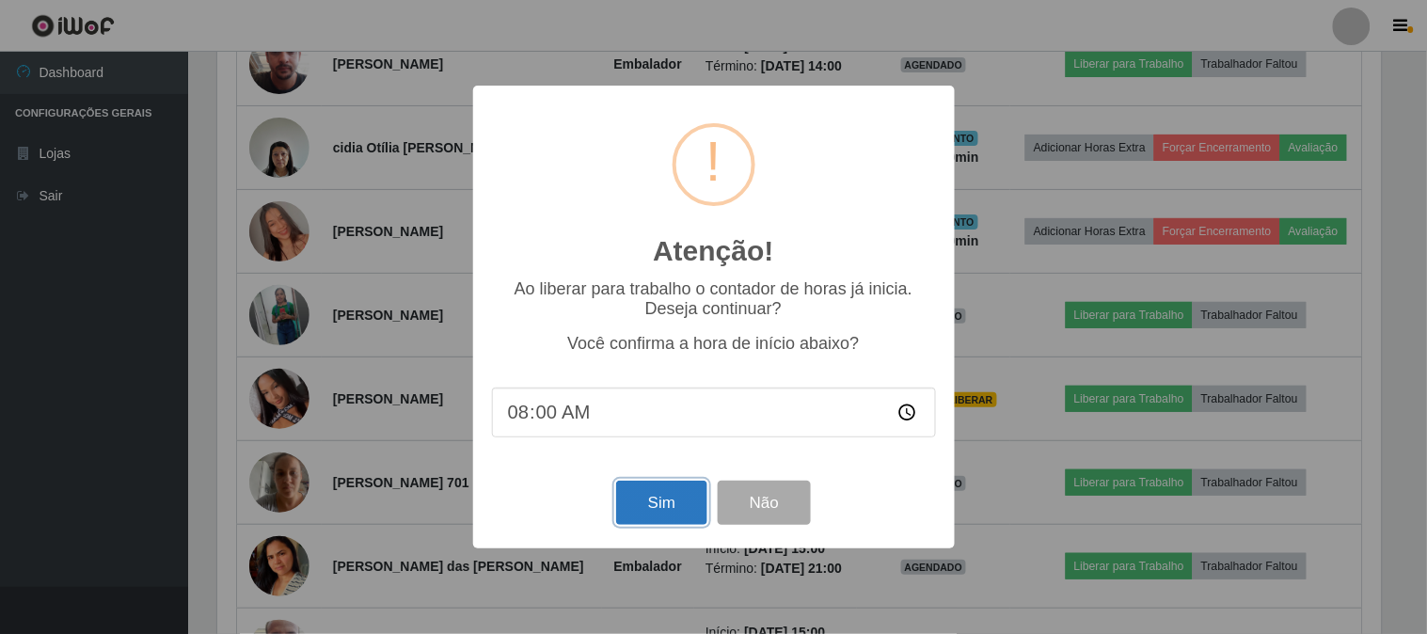
click at [660, 503] on button "Sim" at bounding box center [661, 503] width 91 height 44
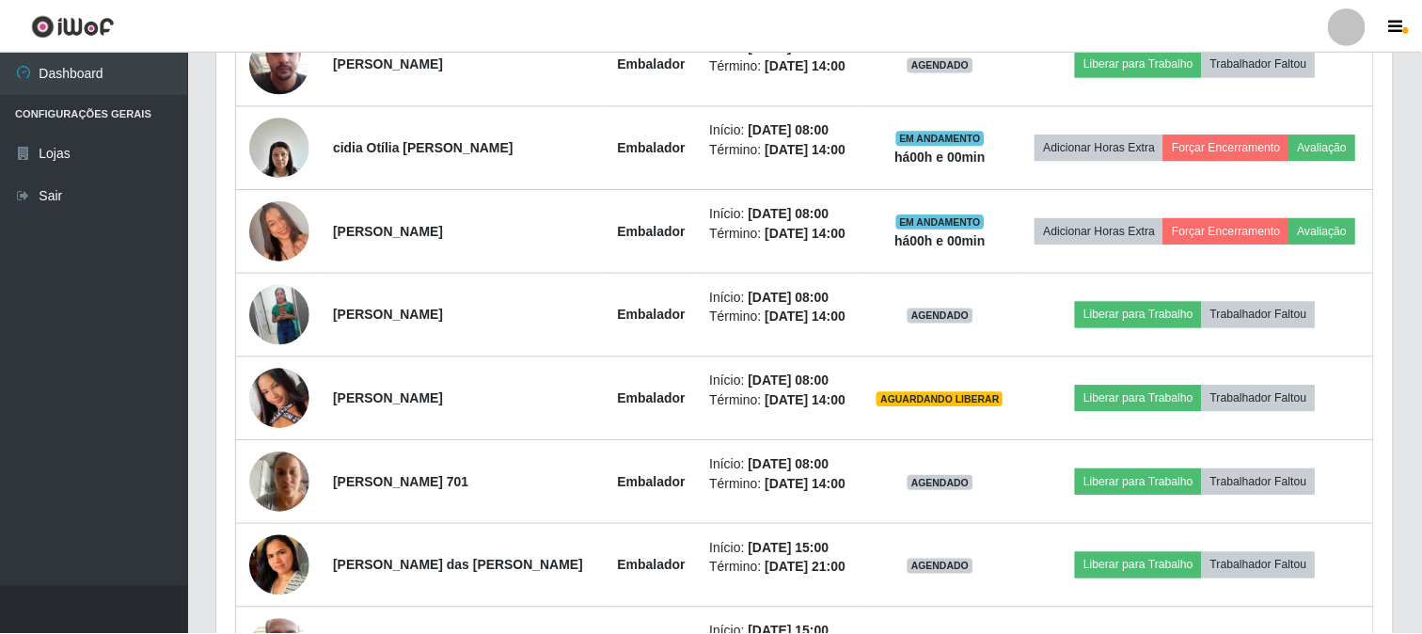
scroll to position [389, 1175]
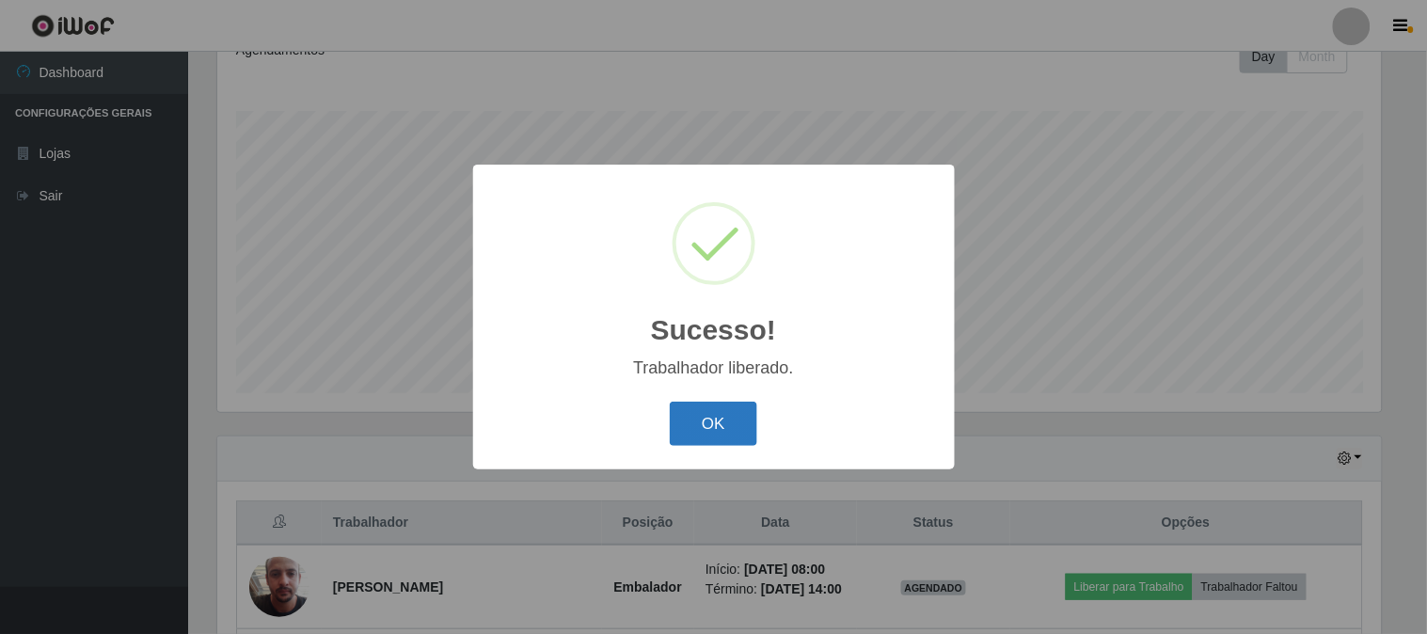
click at [713, 420] on button "OK" at bounding box center [713, 424] width 87 height 44
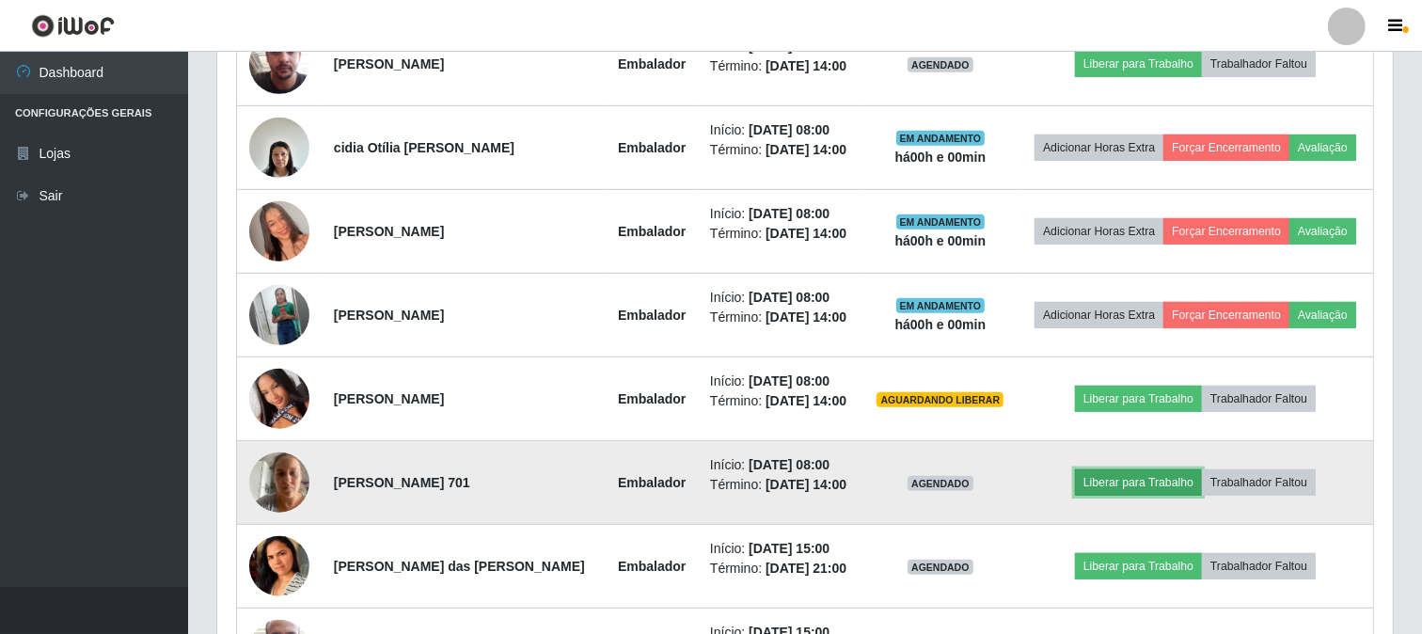
click at [1164, 482] on button "Liberar para Trabalho" at bounding box center [1138, 482] width 127 height 26
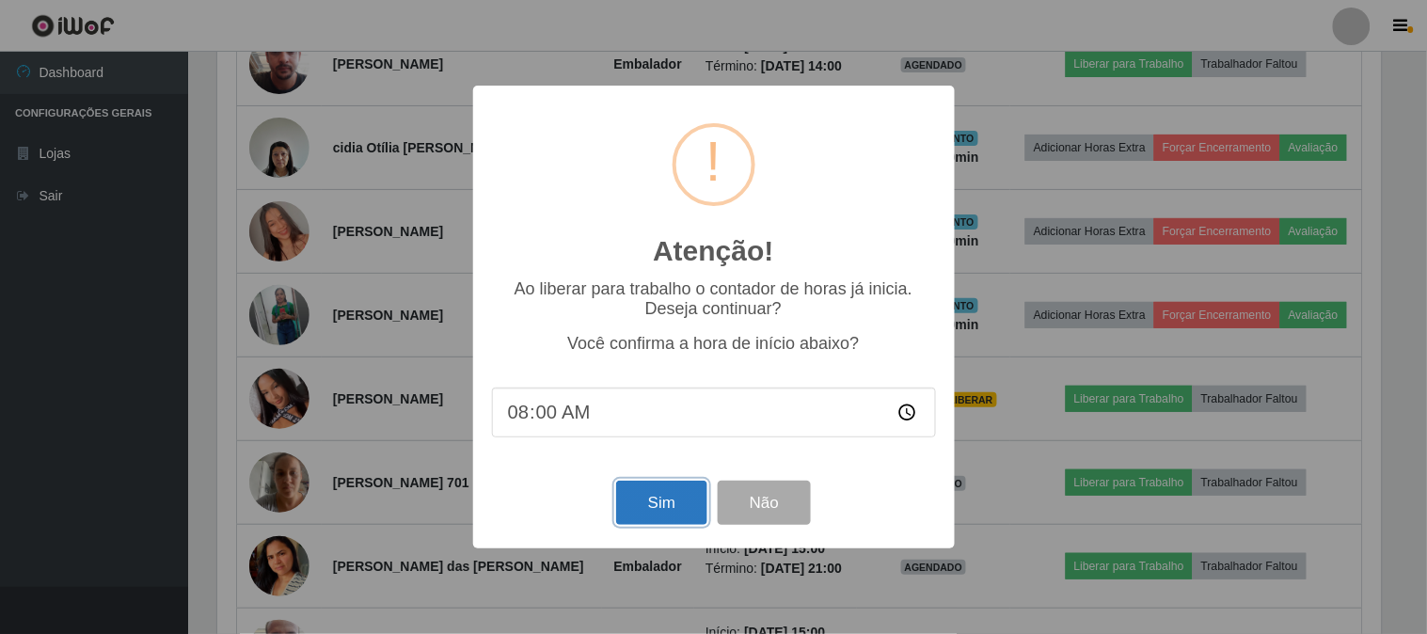
click at [654, 502] on button "Sim" at bounding box center [661, 503] width 91 height 44
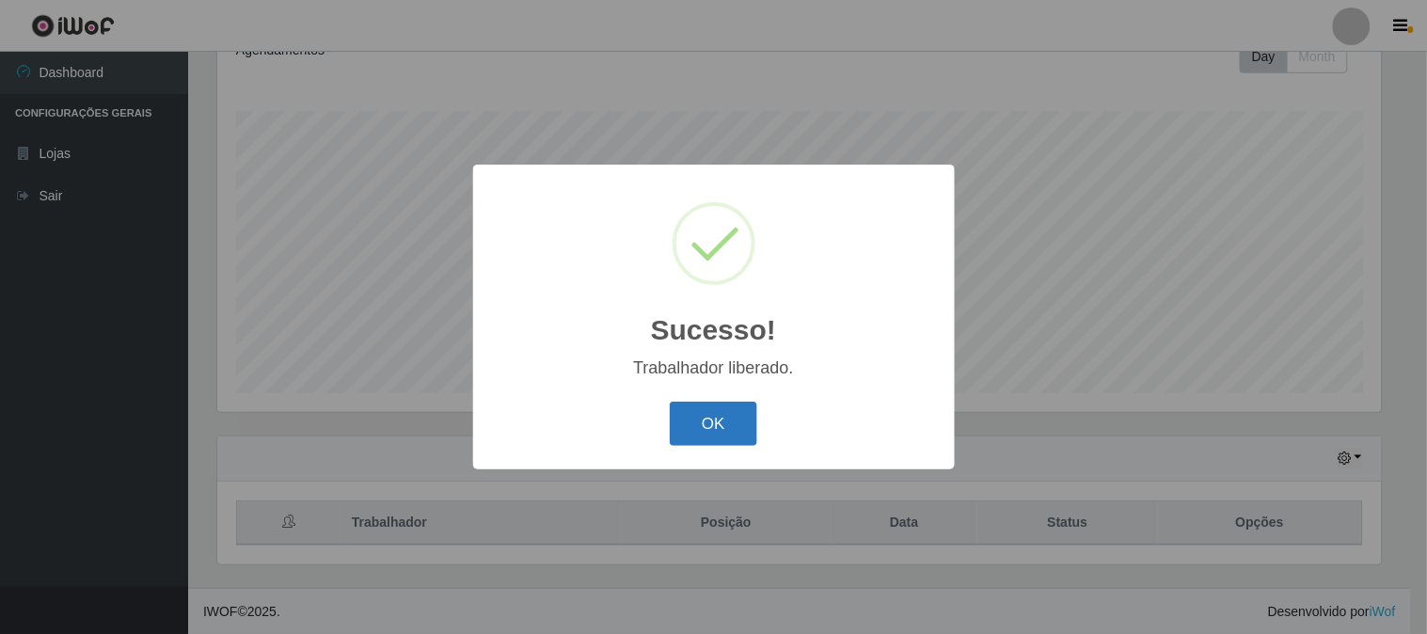
click at [734, 416] on button "OK" at bounding box center [713, 424] width 87 height 44
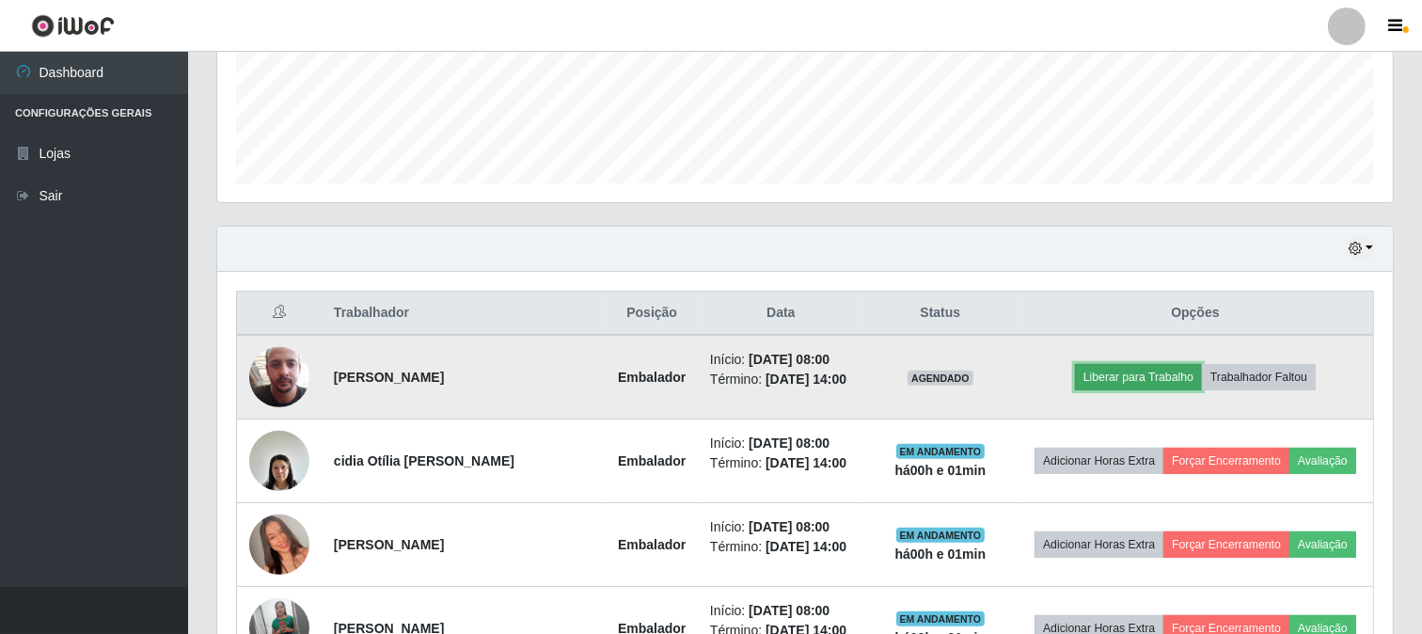
click at [1119, 379] on button "Liberar para Trabalho" at bounding box center [1138, 377] width 127 height 26
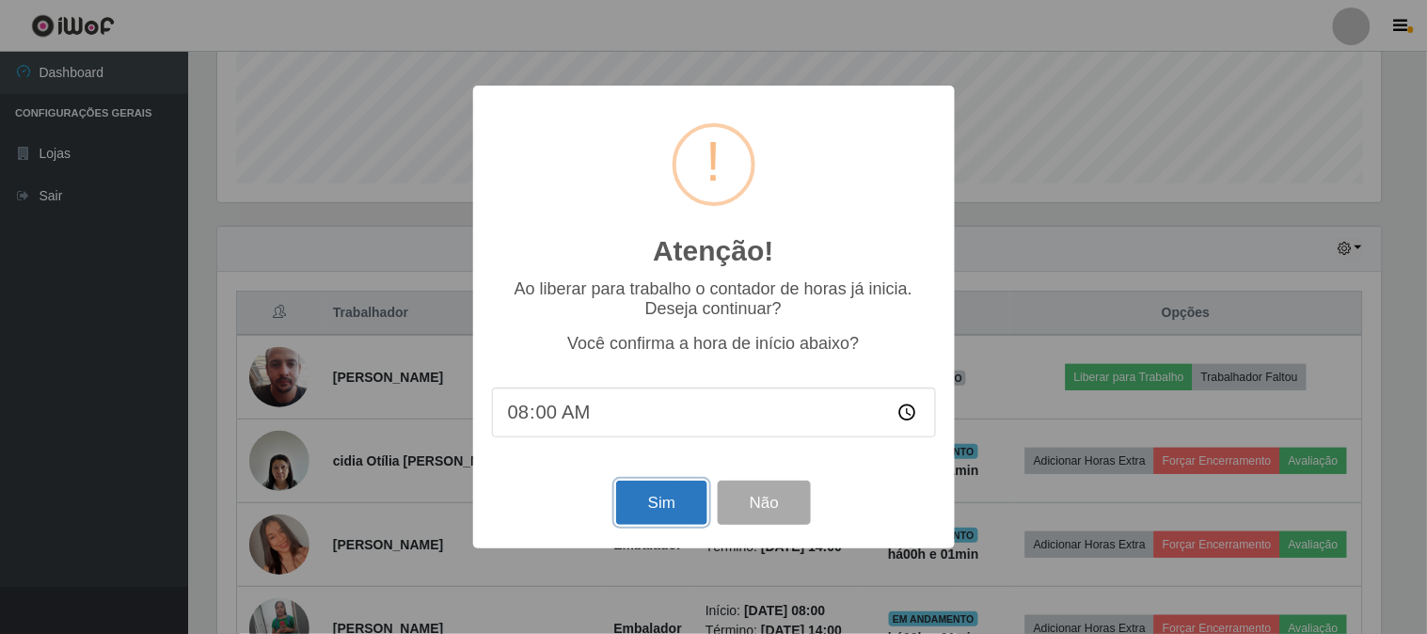
click at [660, 499] on button "Sim" at bounding box center [661, 503] width 91 height 44
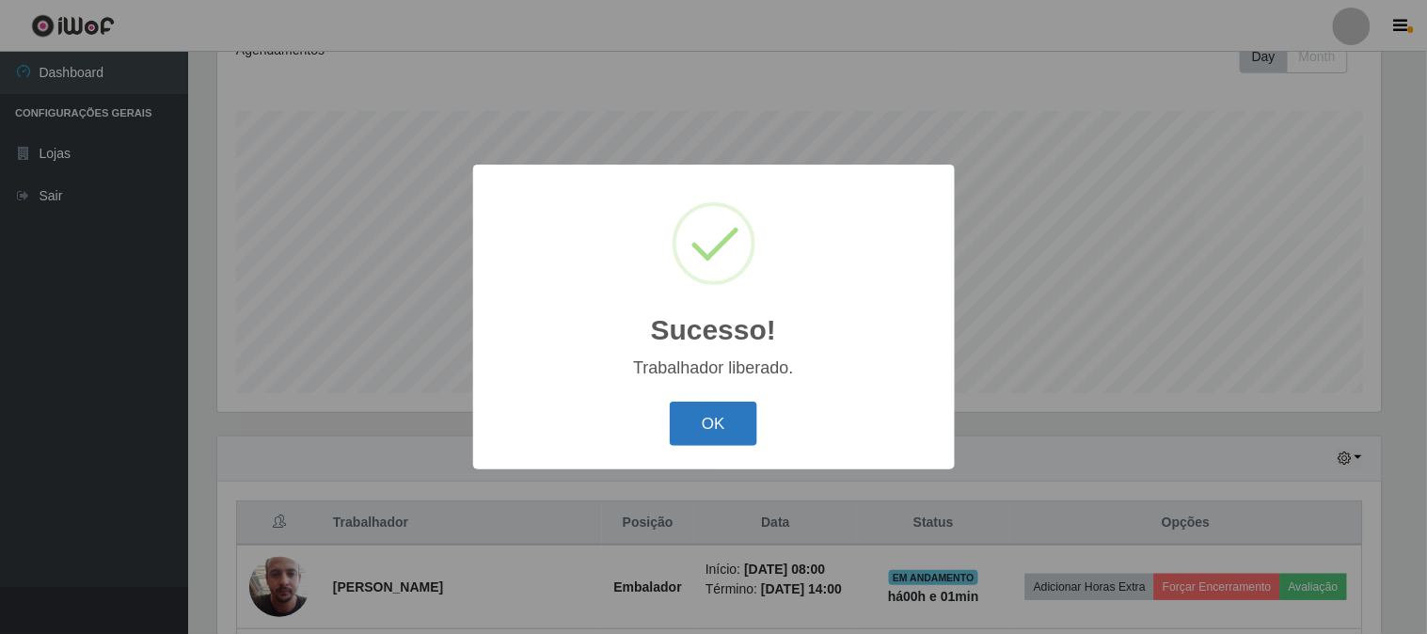
click at [728, 421] on button "OK" at bounding box center [713, 424] width 87 height 44
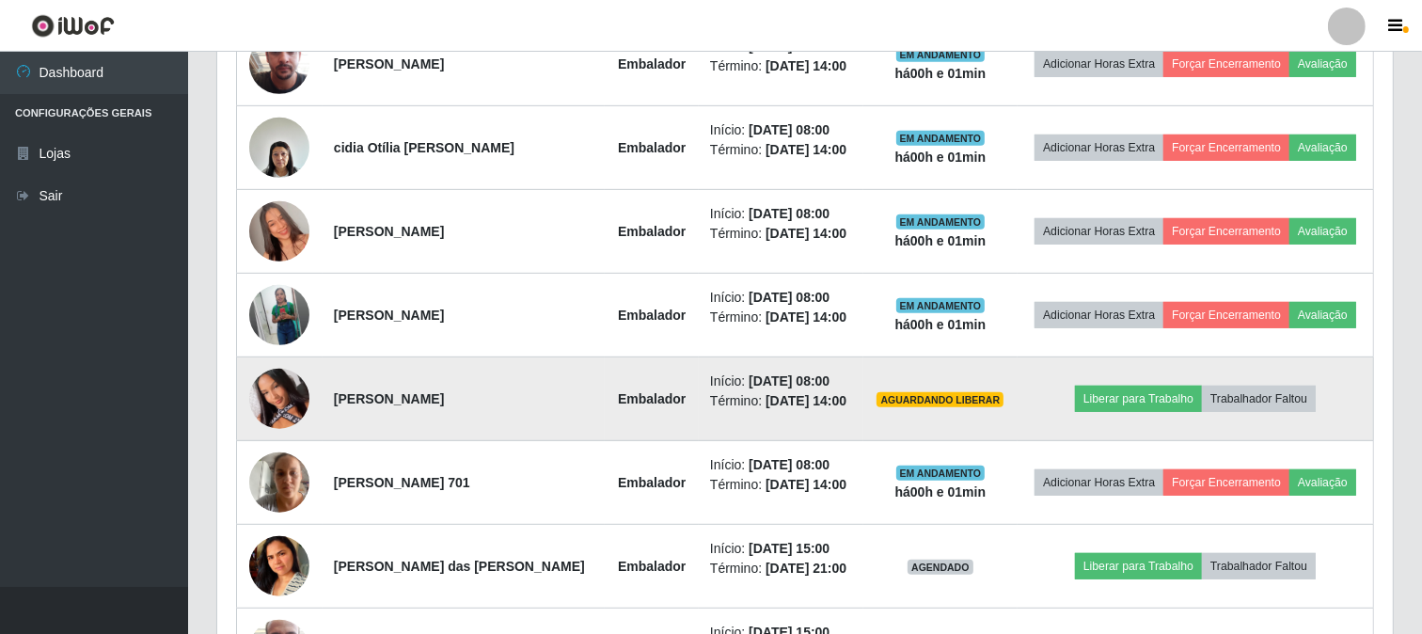
click at [269, 398] on img at bounding box center [279, 399] width 60 height 134
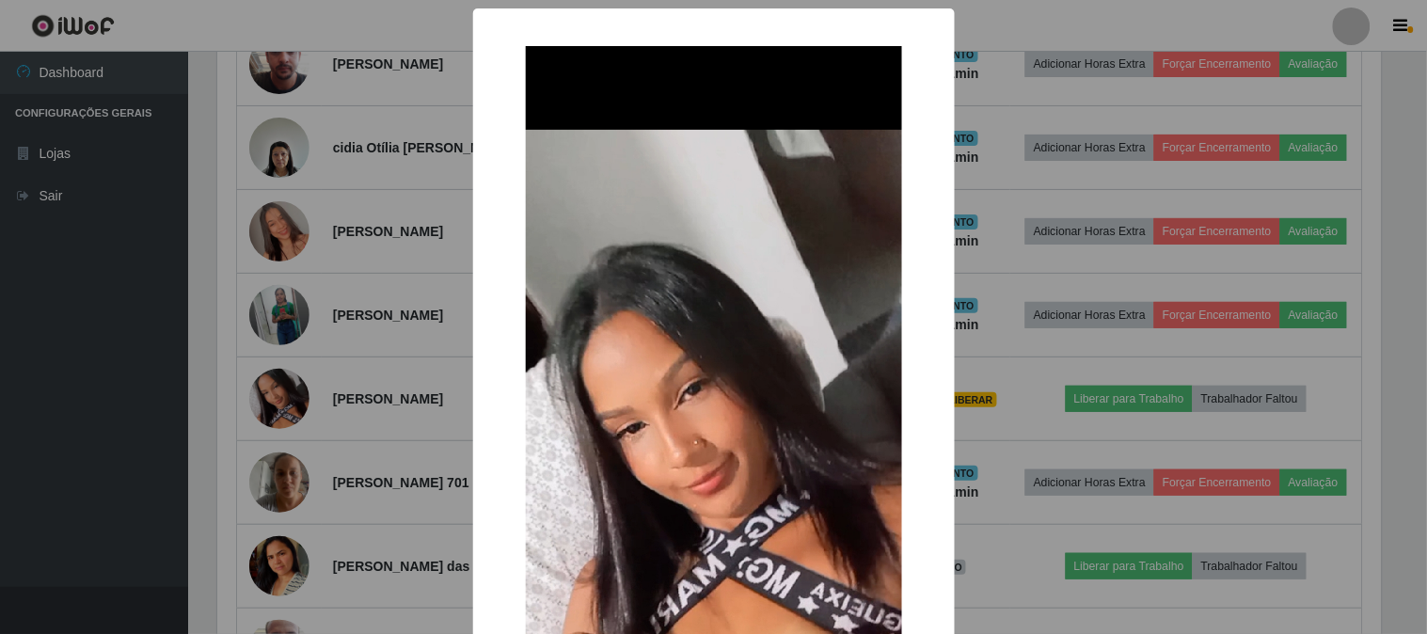
click at [426, 371] on div "× OK Cancel" at bounding box center [713, 317] width 1427 height 634
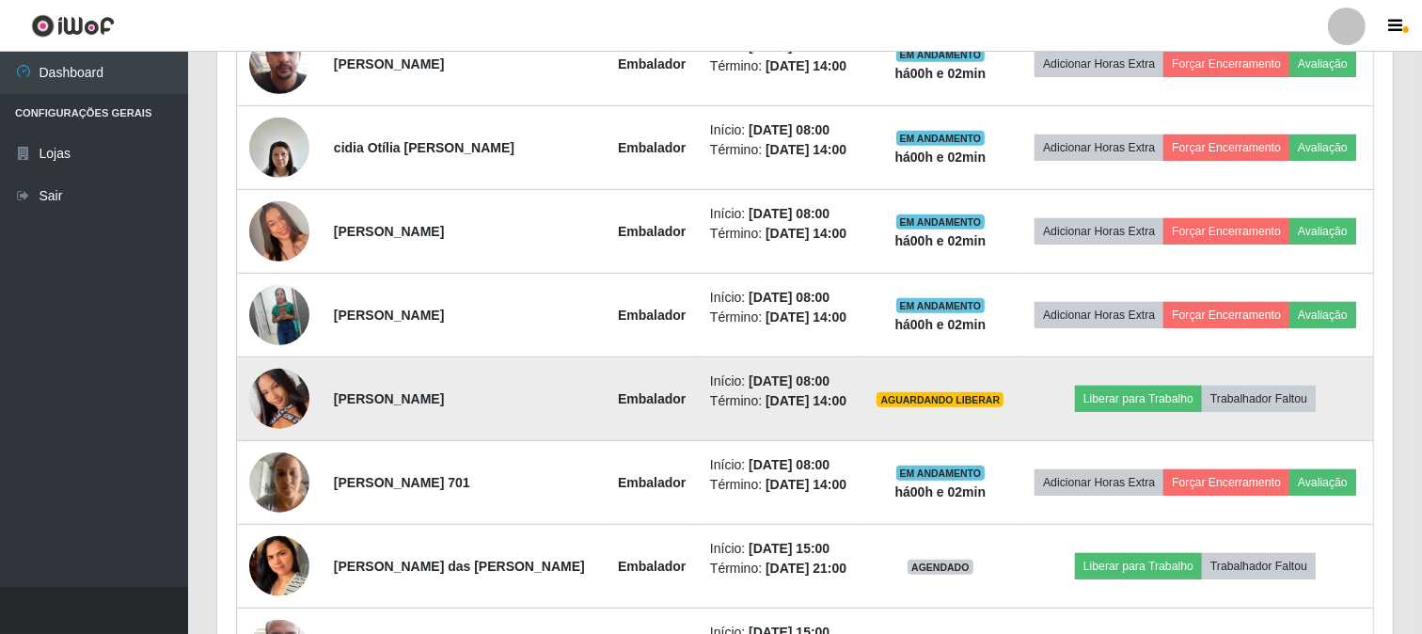
scroll to position [698, 0]
